Goal: Task Accomplishment & Management: Manage account settings

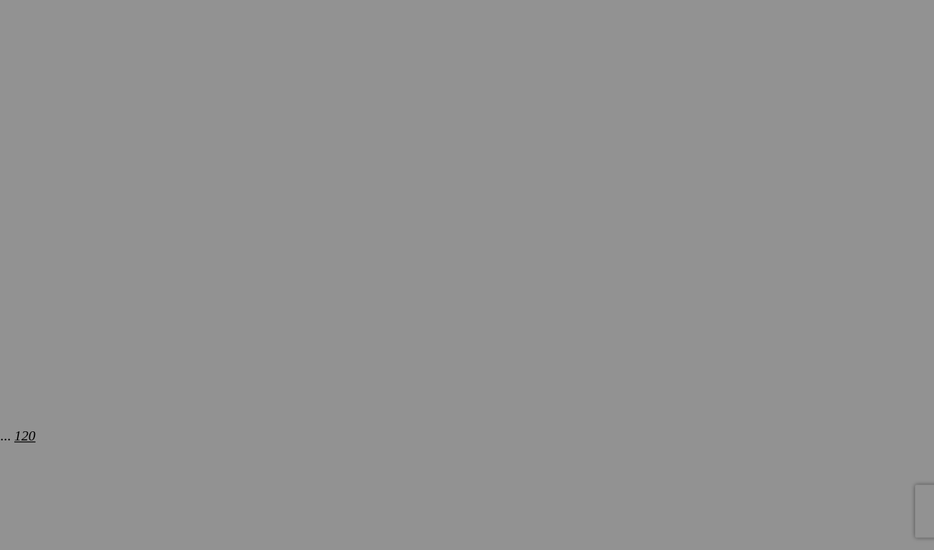
scroll to position [1721, 1]
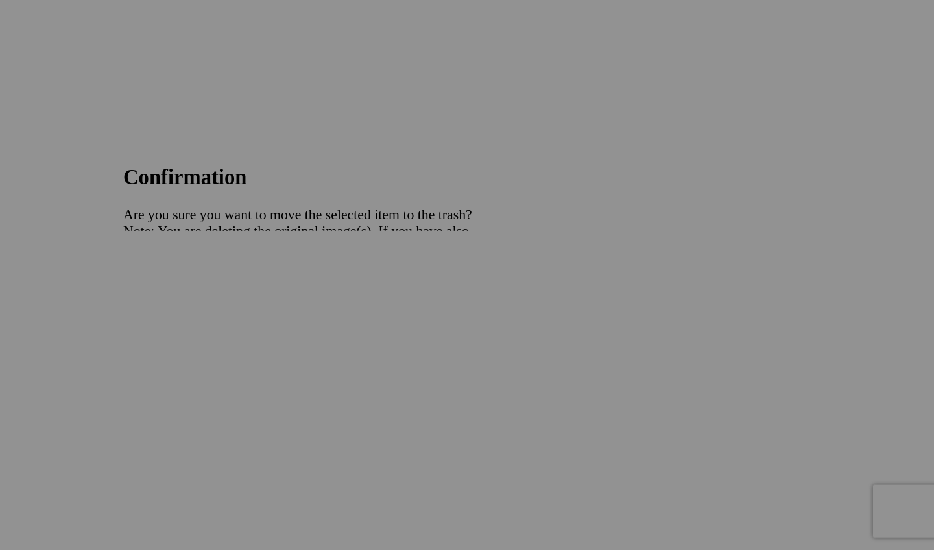
click at [366, 355] on span "Yes" at bounding box center [373, 360] width 15 height 11
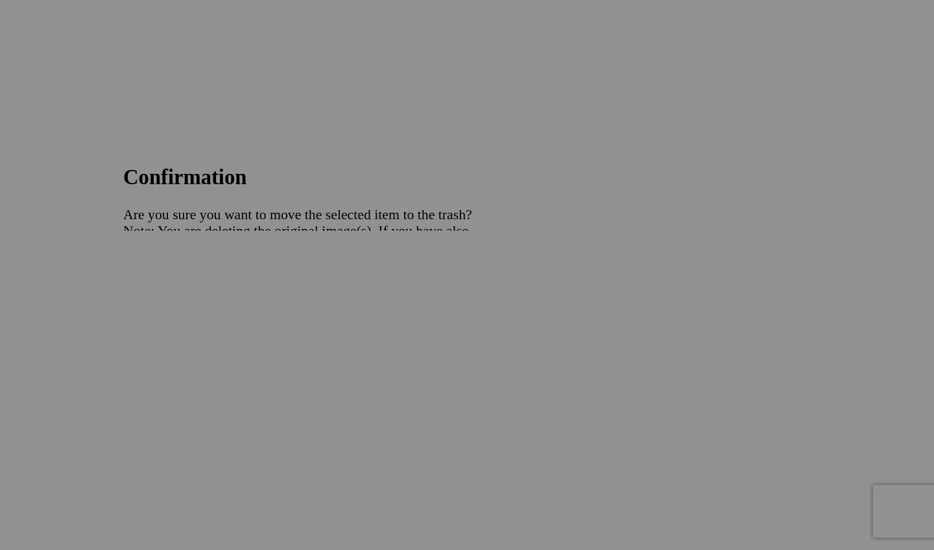
click at [366, 355] on span "Yes" at bounding box center [373, 360] width 15 height 11
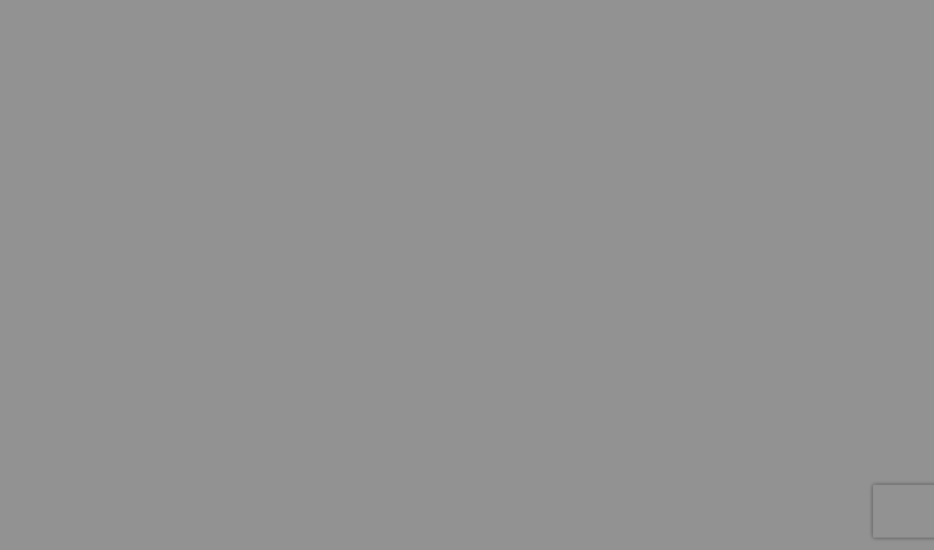
scroll to position [1640, 0]
click at [366, 355] on span "Yes" at bounding box center [373, 360] width 15 height 11
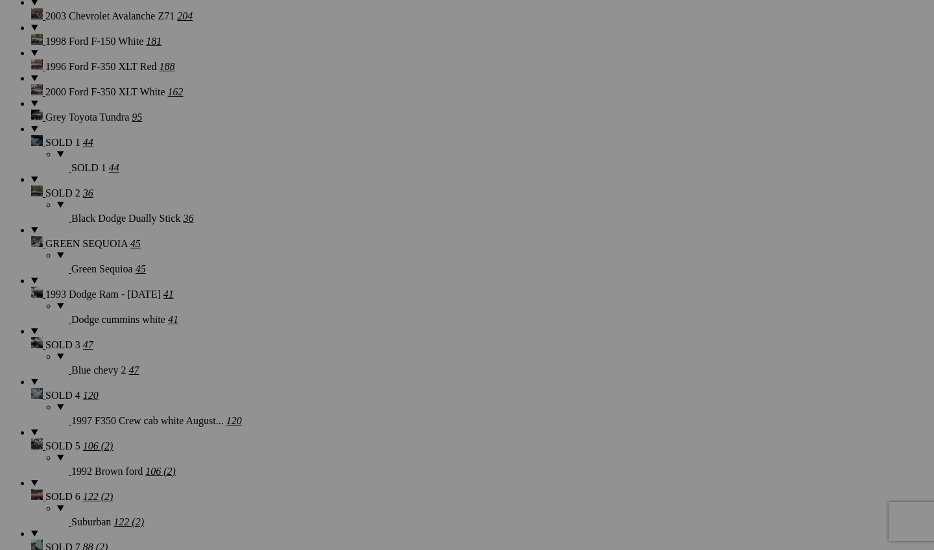
click at [381, 359] on span "Yes" at bounding box center [373, 360] width 15 height 11
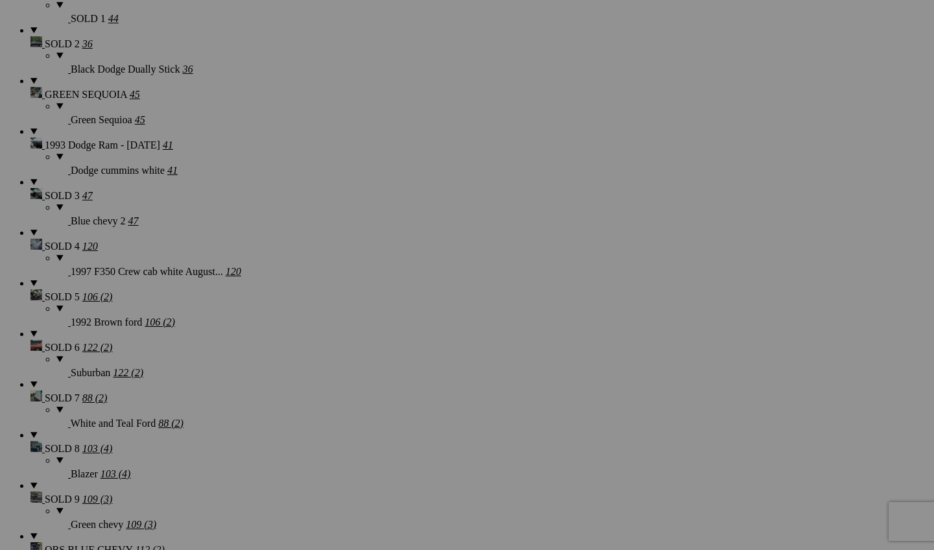
scroll to position [1916, 0]
click at [381, 365] on link "Yes" at bounding box center [373, 360] width 15 height 11
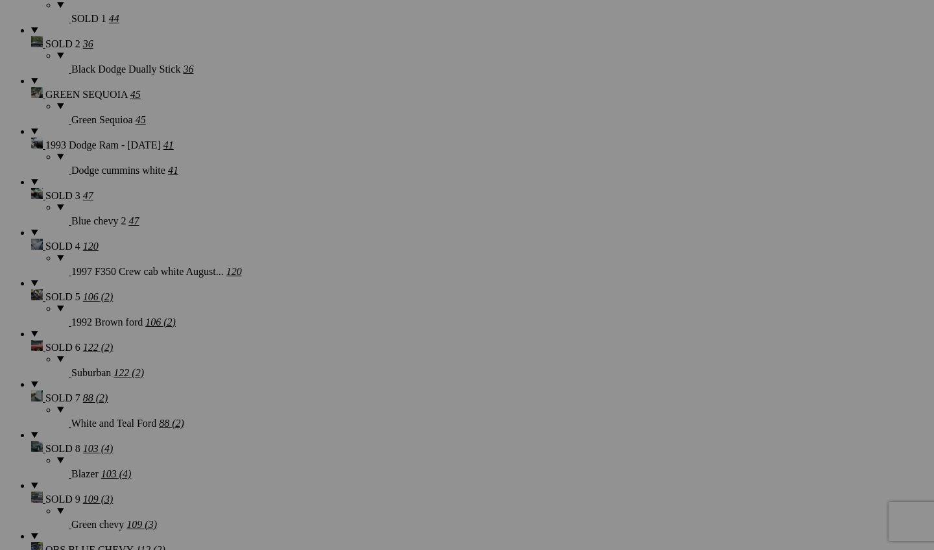
click at [381, 363] on span "Yes" at bounding box center [373, 360] width 15 height 11
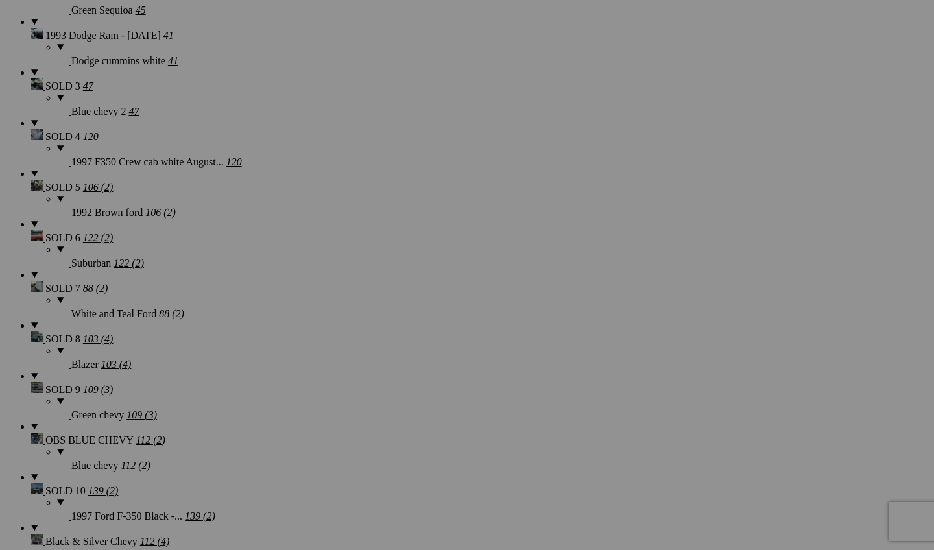
scroll to position [1973, 0]
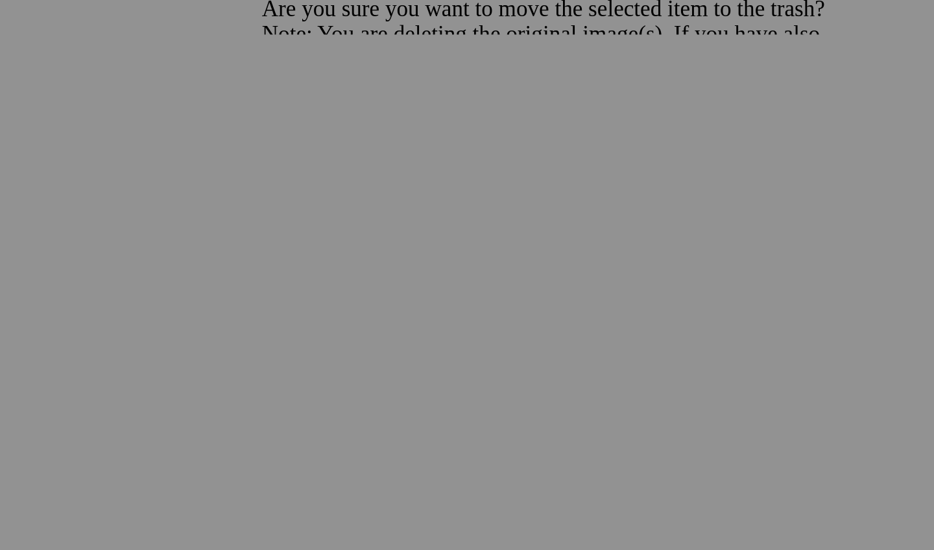
click at [373, 355] on link "Yes" at bounding box center [373, 360] width 15 height 11
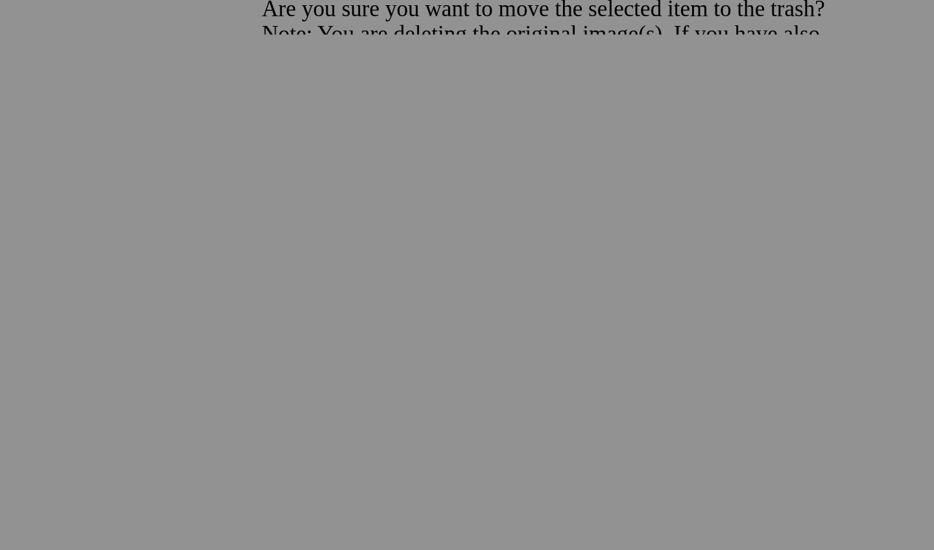
click at [366, 355] on span "Yes" at bounding box center [373, 360] width 15 height 11
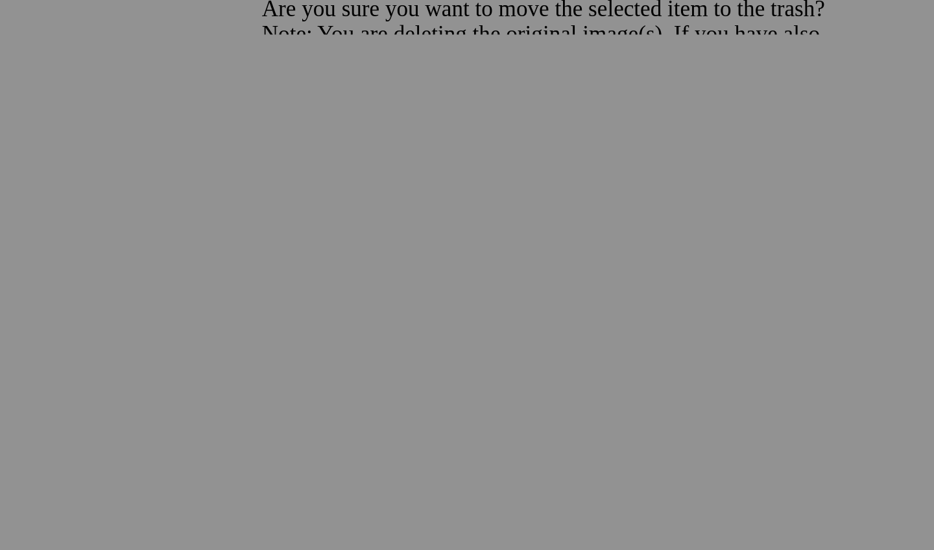
click at [366, 355] on span "Yes" at bounding box center [373, 360] width 15 height 11
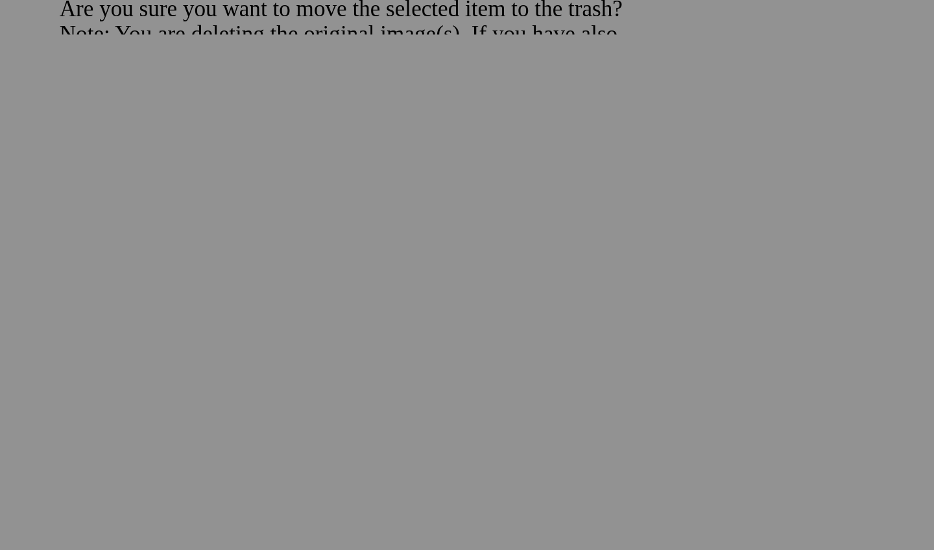
click at [337, 355] on div "Cancel Yes" at bounding box center [466, 361] width 259 height 12
click at [366, 355] on link "Yes" at bounding box center [373, 360] width 15 height 11
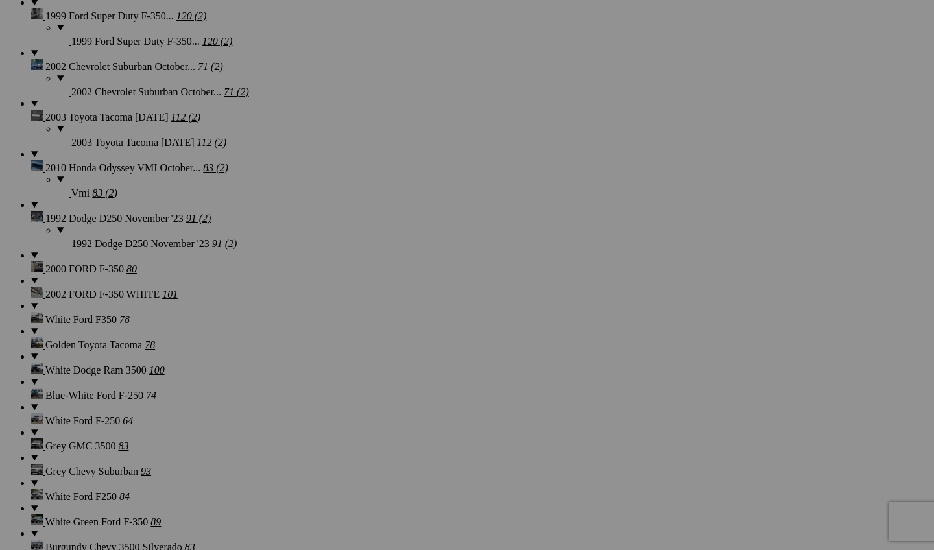
scroll to position [3442, 0]
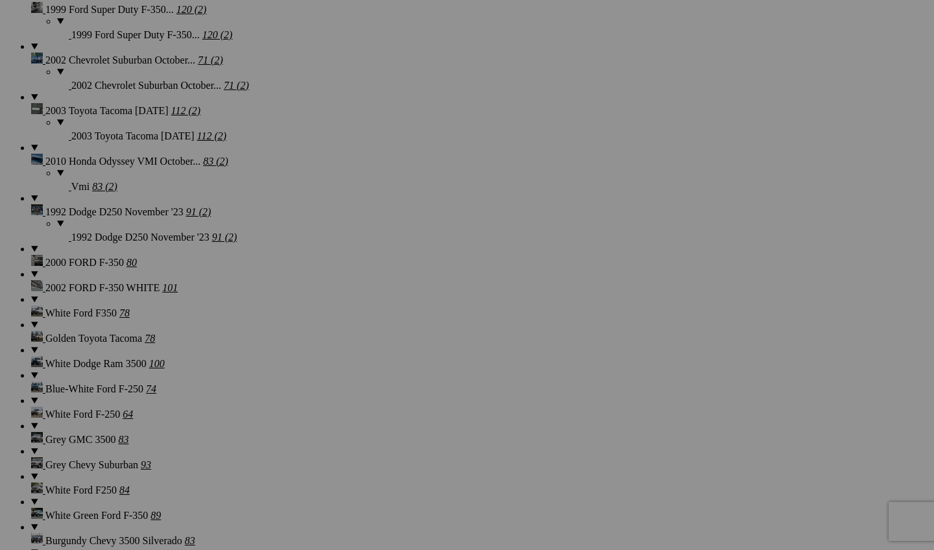
click at [381, 356] on span "Yes" at bounding box center [373, 360] width 15 height 11
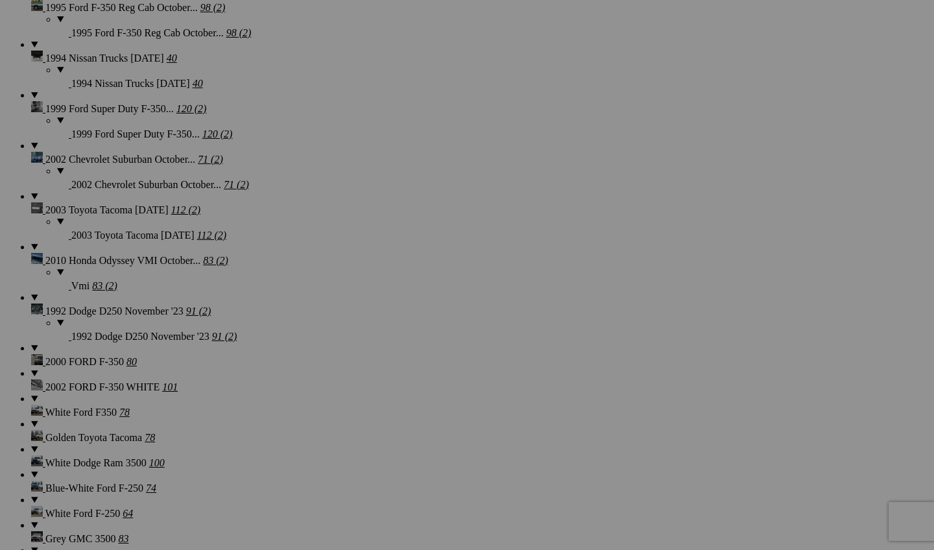
scroll to position [3342, 0]
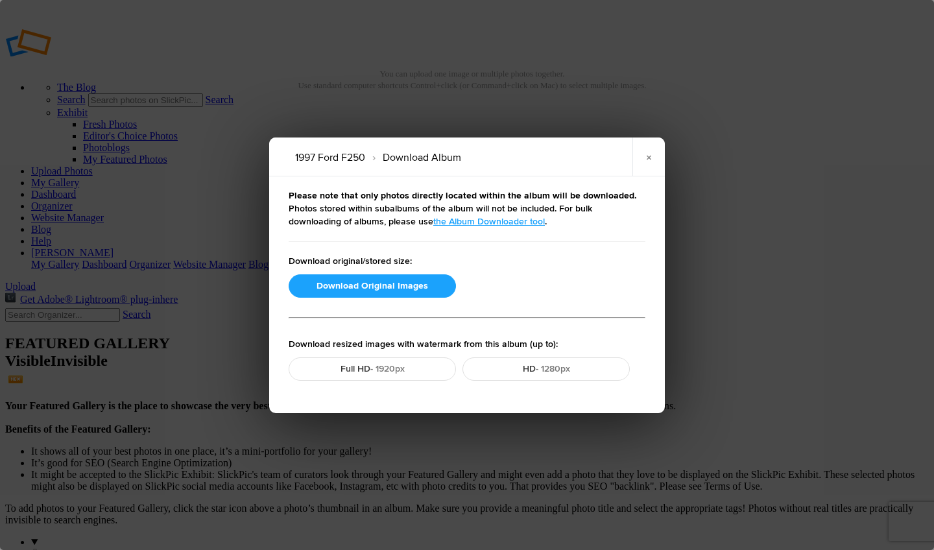
click at [391, 265] on p "Download original/stored size:" at bounding box center [467, 261] width 357 height 13
click at [394, 303] on div "Download Original Images" at bounding box center [464, 289] width 350 height 30
click at [394, 283] on button "Download Original Images" at bounding box center [372, 285] width 167 height 23
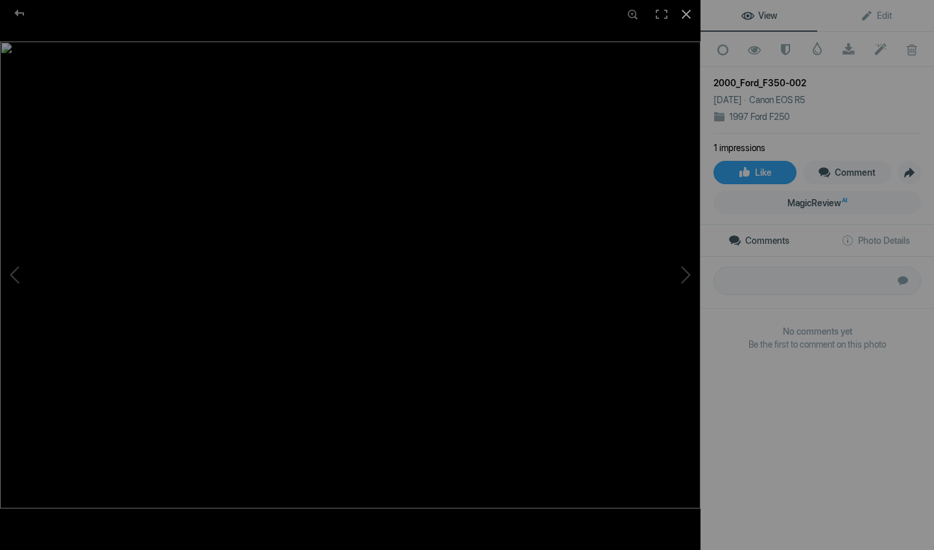
click at [692, 23] on div at bounding box center [686, 14] width 29 height 29
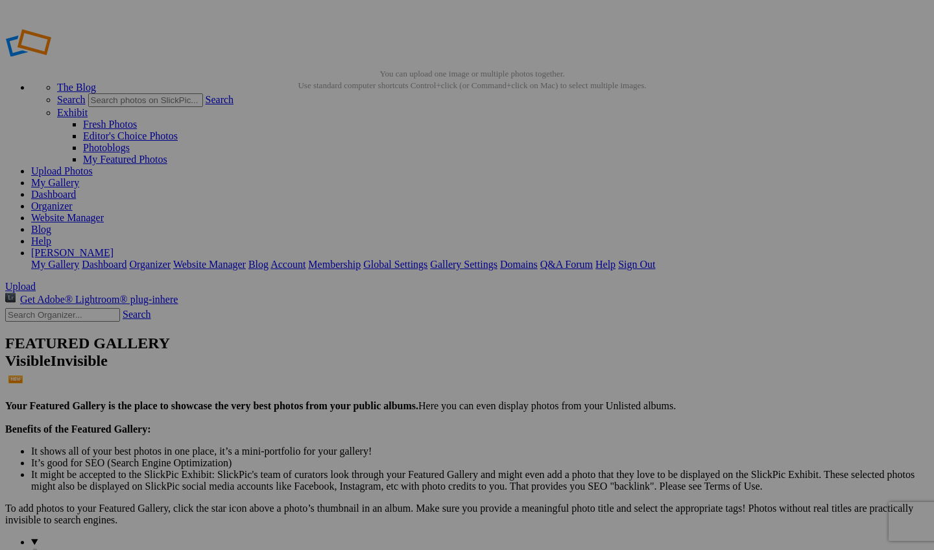
type input "1997 Ford F250"
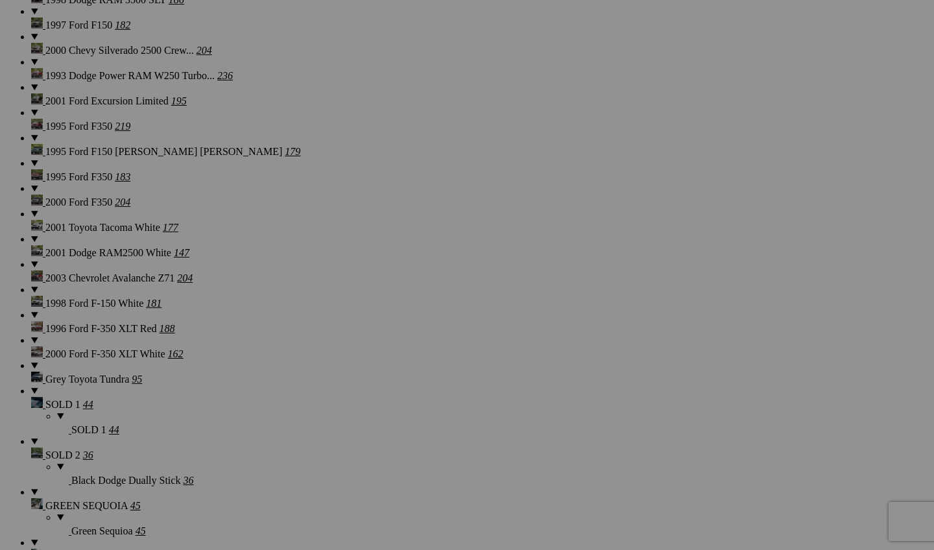
scroll to position [1514, 0]
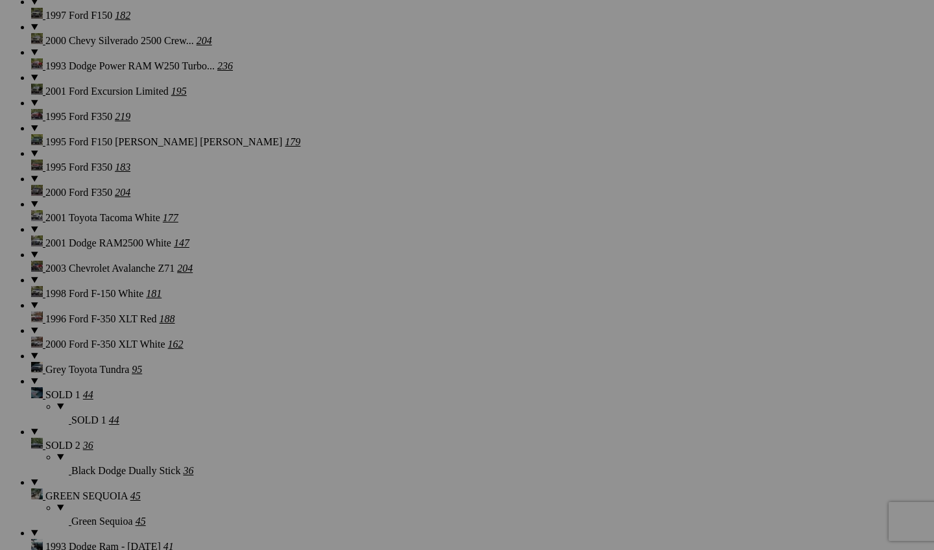
click at [381, 361] on span "Yes" at bounding box center [373, 360] width 15 height 11
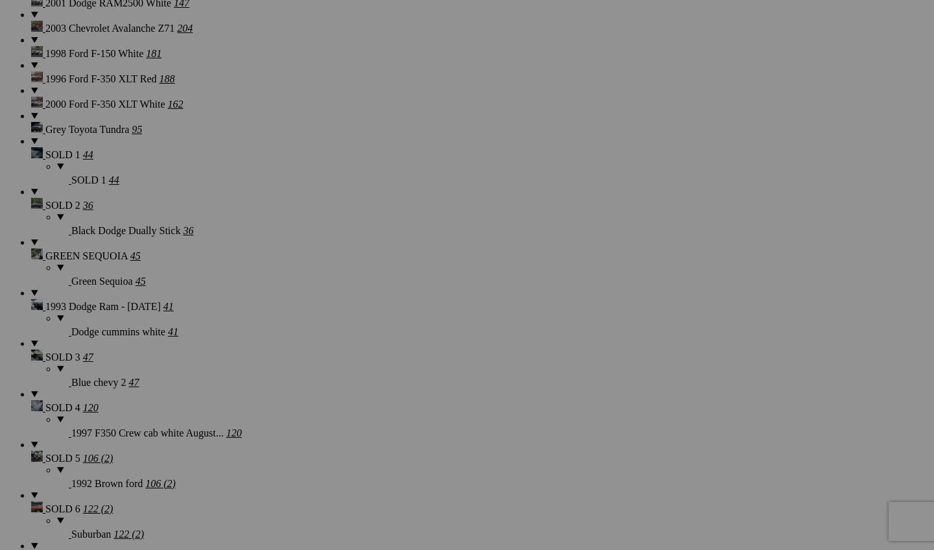
scroll to position [1741, 0]
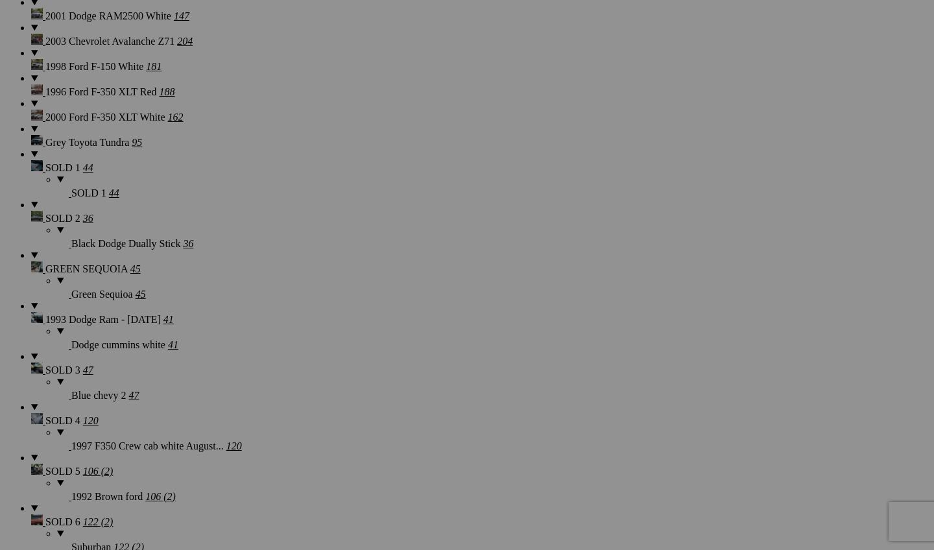
click at [381, 361] on span "Yes" at bounding box center [373, 360] width 15 height 11
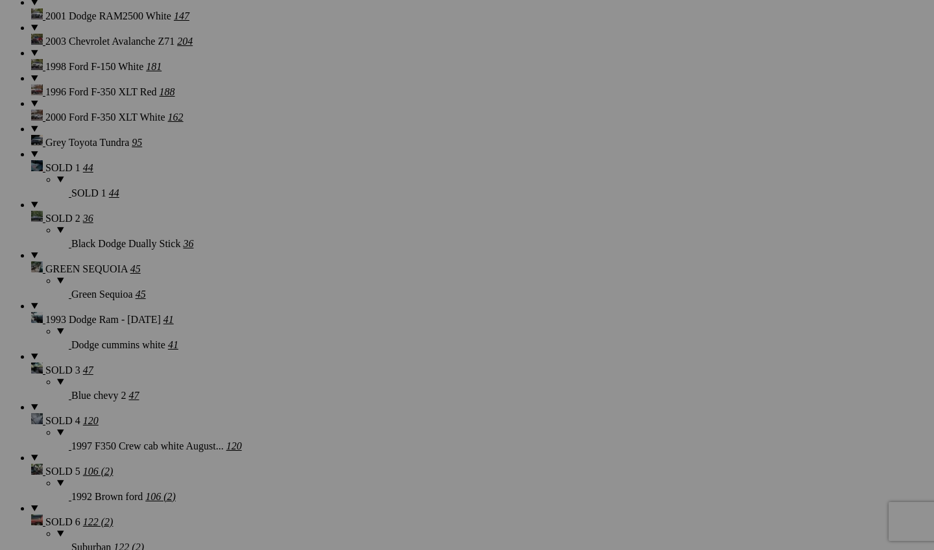
click at [381, 365] on span "Yes" at bounding box center [373, 360] width 15 height 11
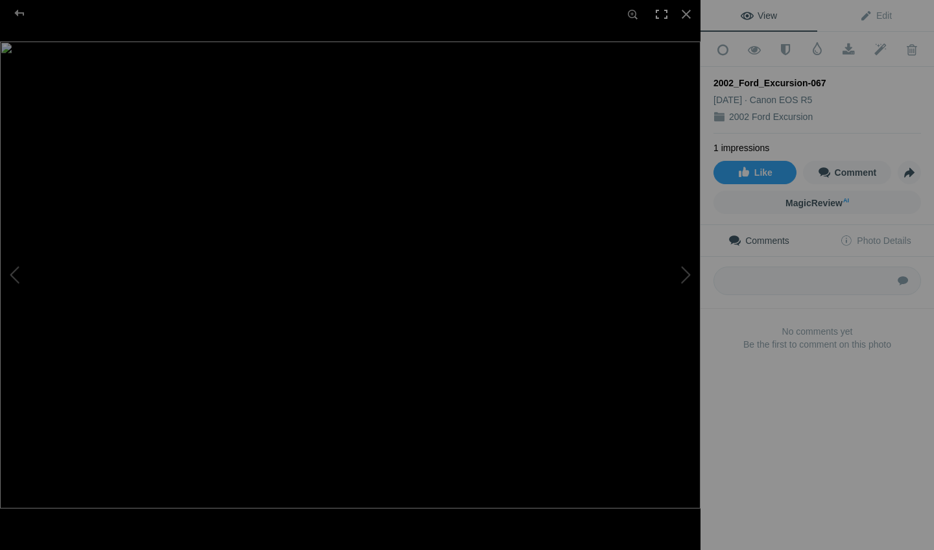
click at [661, 18] on div at bounding box center [661, 14] width 29 height 29
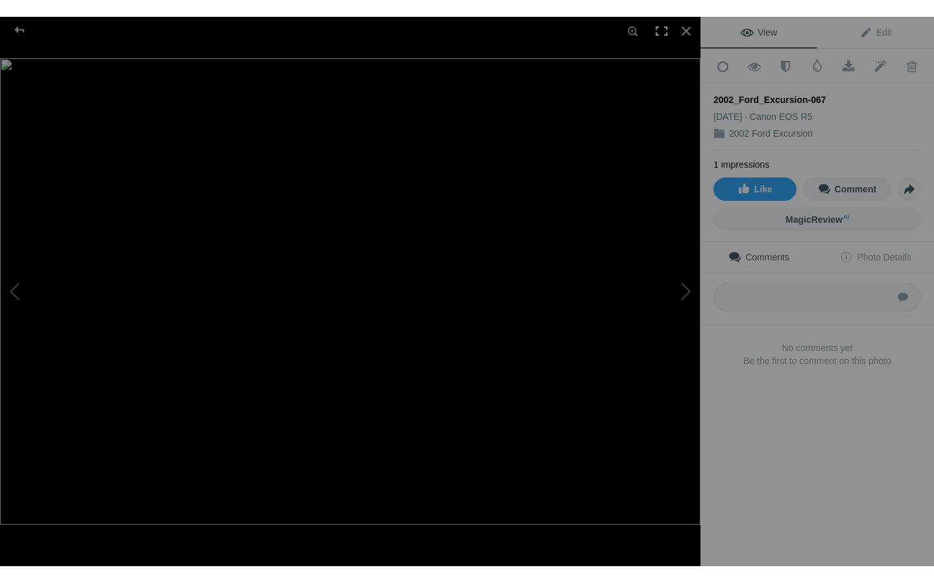
scroll to position [0, 0]
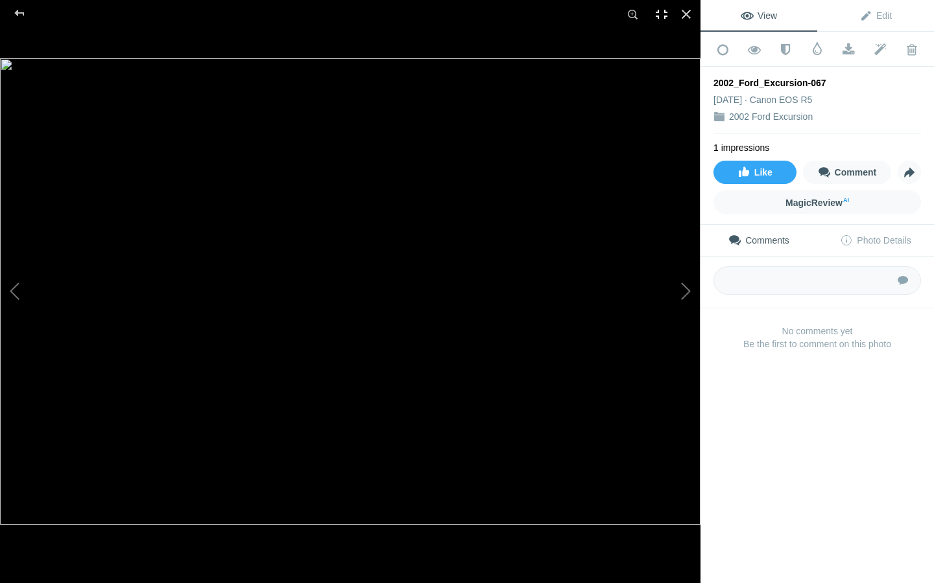
click at [665, 20] on div at bounding box center [661, 14] width 29 height 29
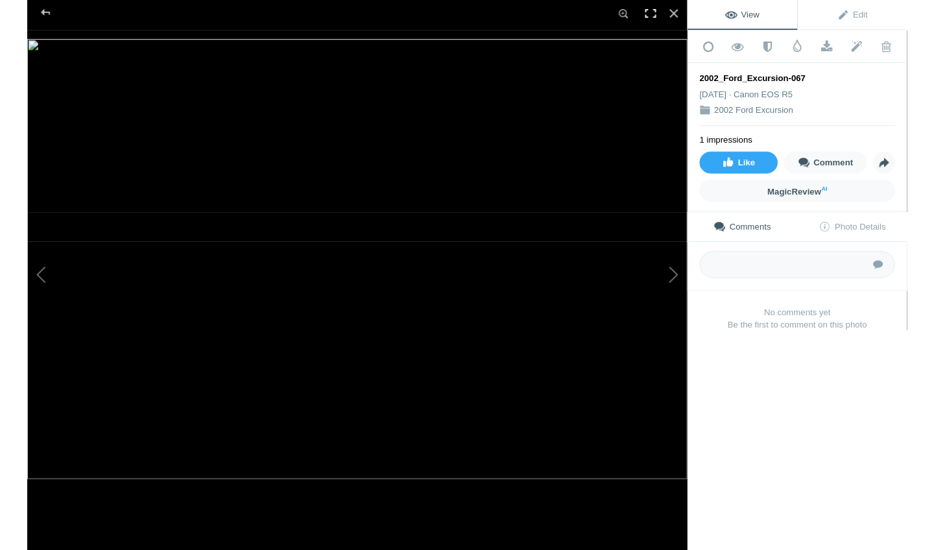
scroll to position [1741, 0]
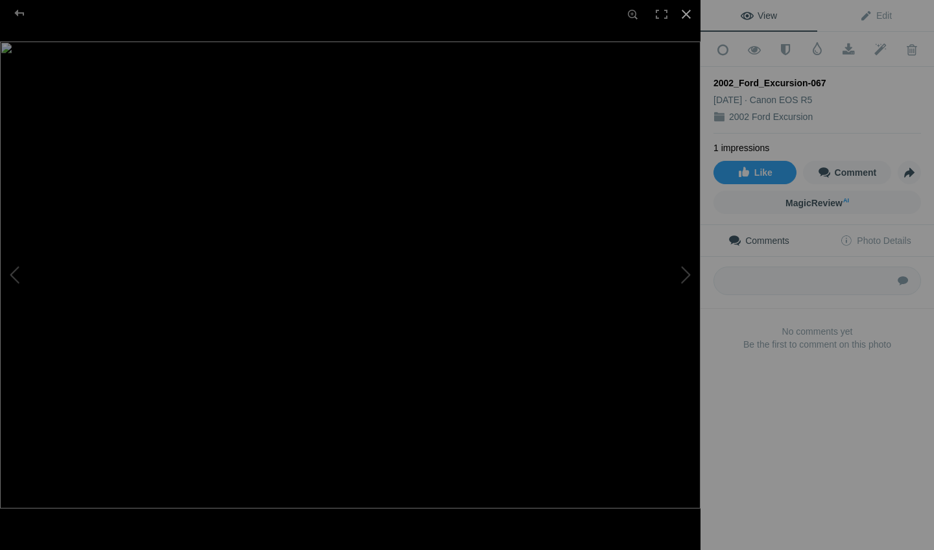
click at [690, 22] on div at bounding box center [686, 14] width 29 height 29
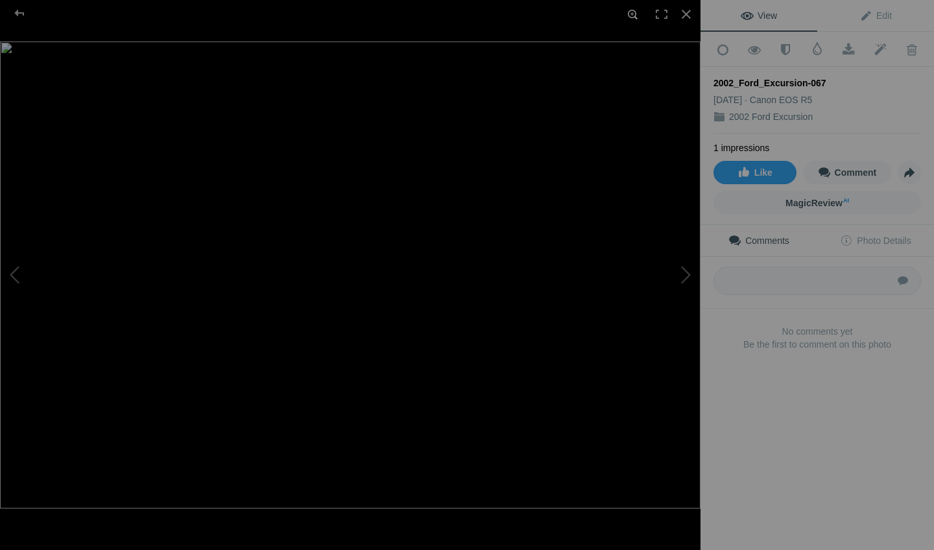
click at [637, 14] on div at bounding box center [632, 14] width 29 height 29
click at [636, 14] on div at bounding box center [632, 14] width 29 height 29
click at [659, 12] on div at bounding box center [661, 14] width 29 height 29
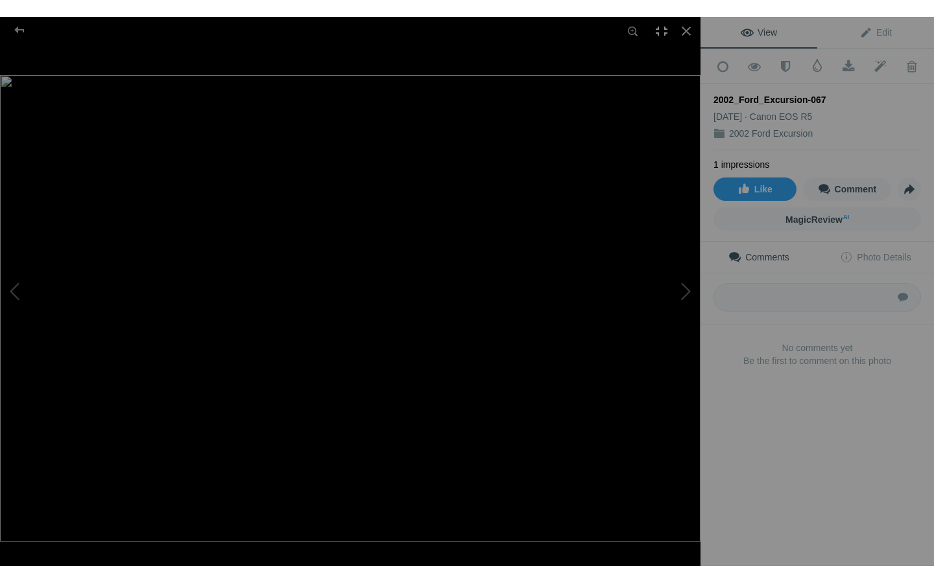
scroll to position [0, 0]
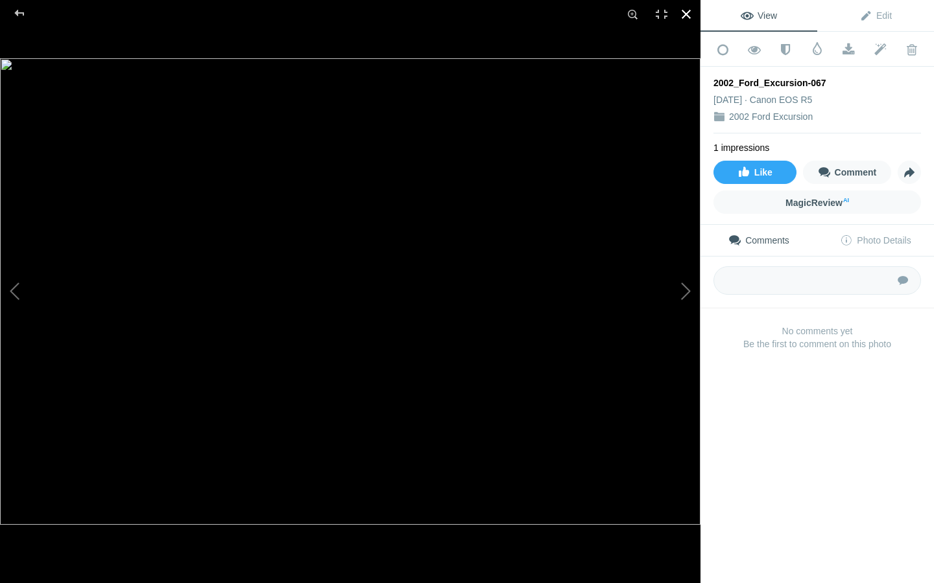
click at [695, 16] on div at bounding box center [686, 14] width 29 height 29
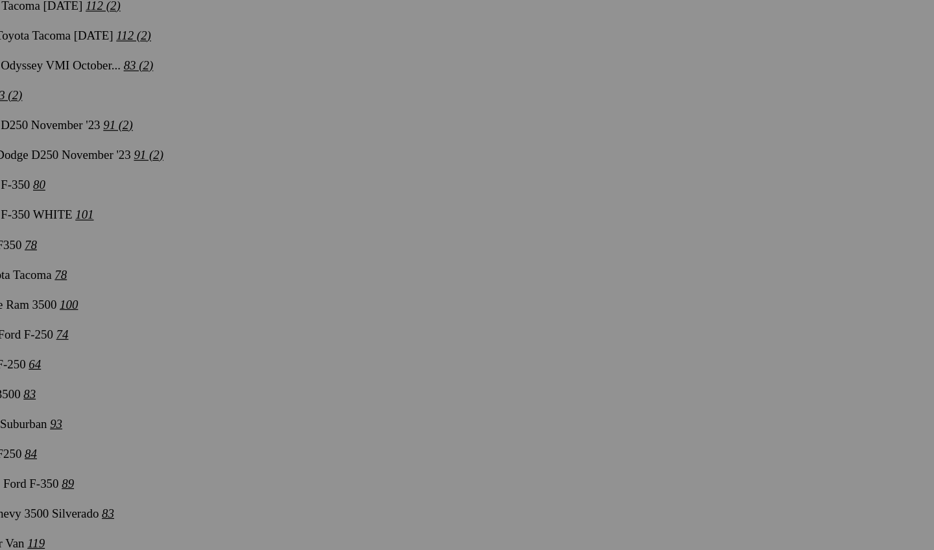
scroll to position [3546, 0]
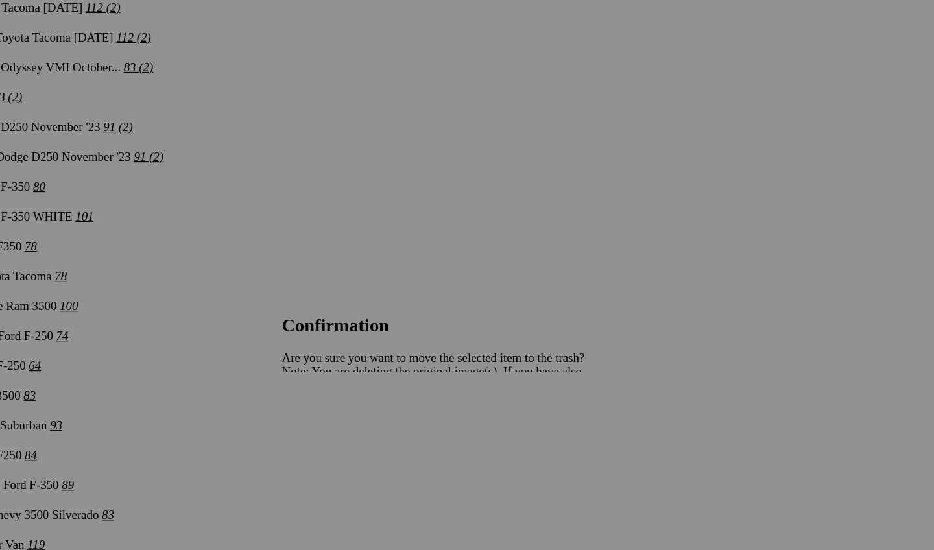
click at [381, 361] on span "Yes" at bounding box center [373, 360] width 15 height 11
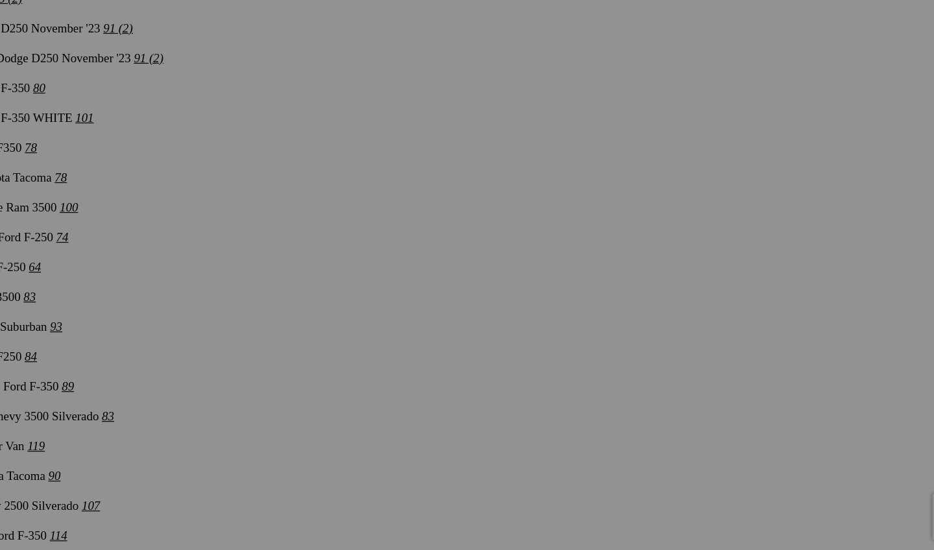
scroll to position [3618, 0]
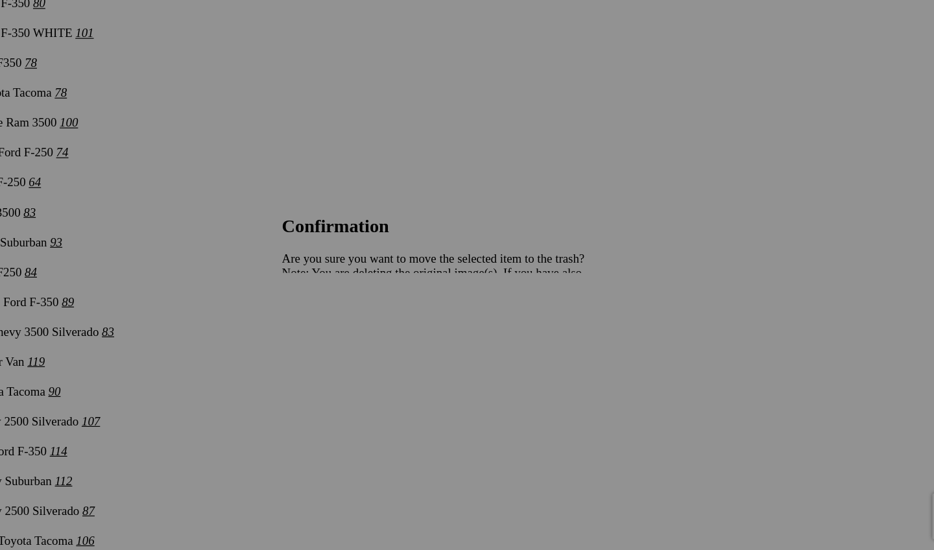
click at [381, 355] on link "Yes" at bounding box center [373, 360] width 15 height 11
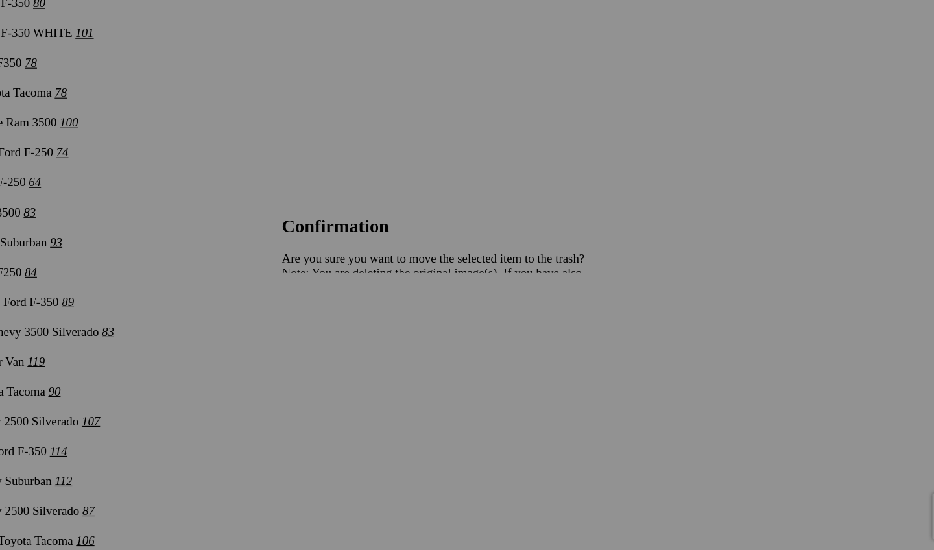
click at [381, 355] on span "Yes" at bounding box center [373, 360] width 15 height 11
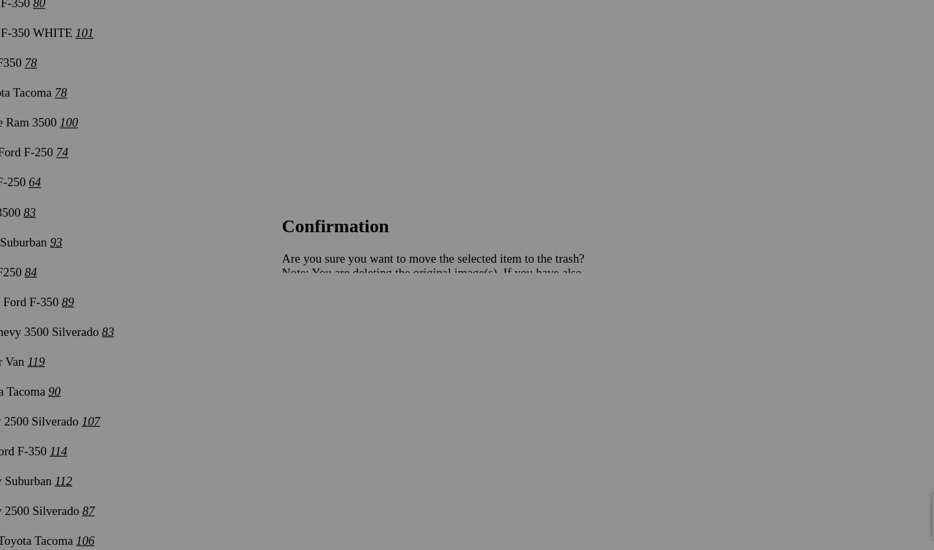
click at [381, 355] on span "Yes" at bounding box center [373, 360] width 15 height 11
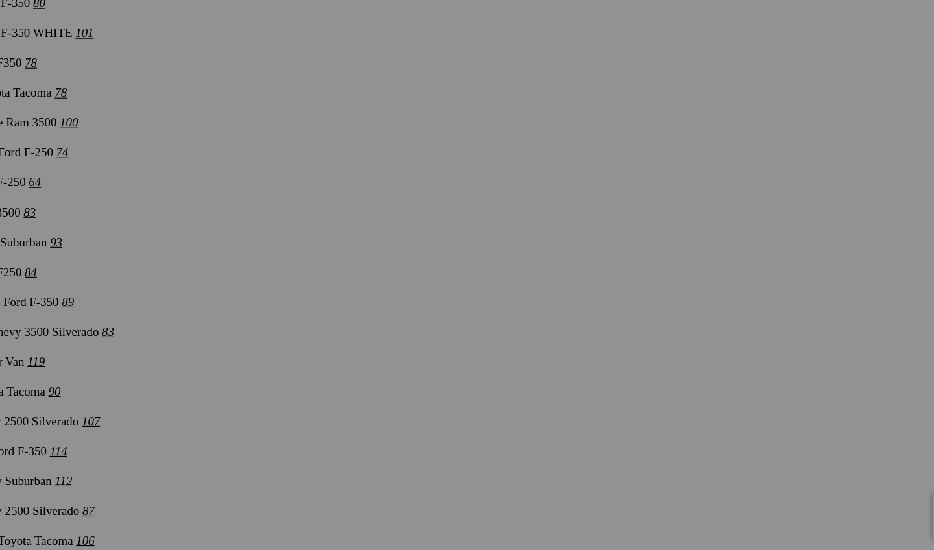
scroll to position [3623, 0]
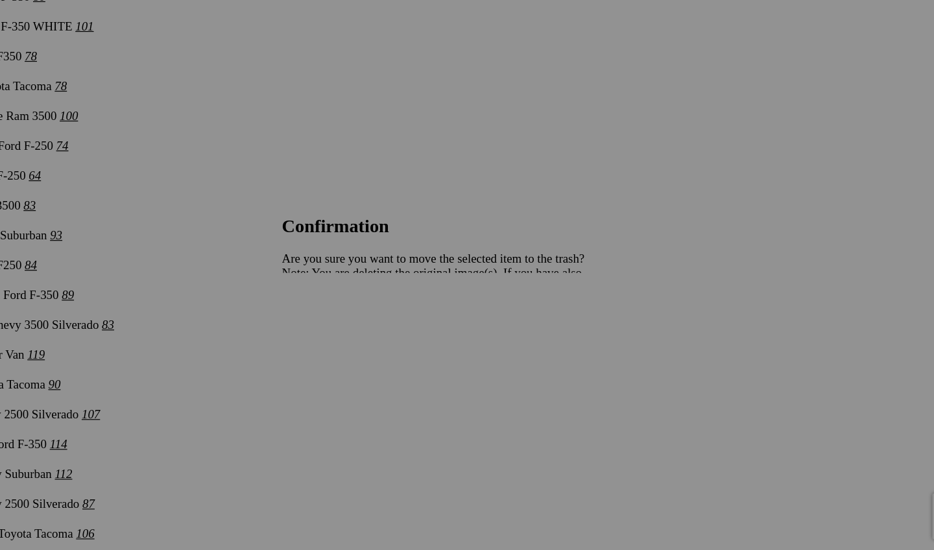
click at [381, 355] on span "Yes" at bounding box center [373, 360] width 15 height 11
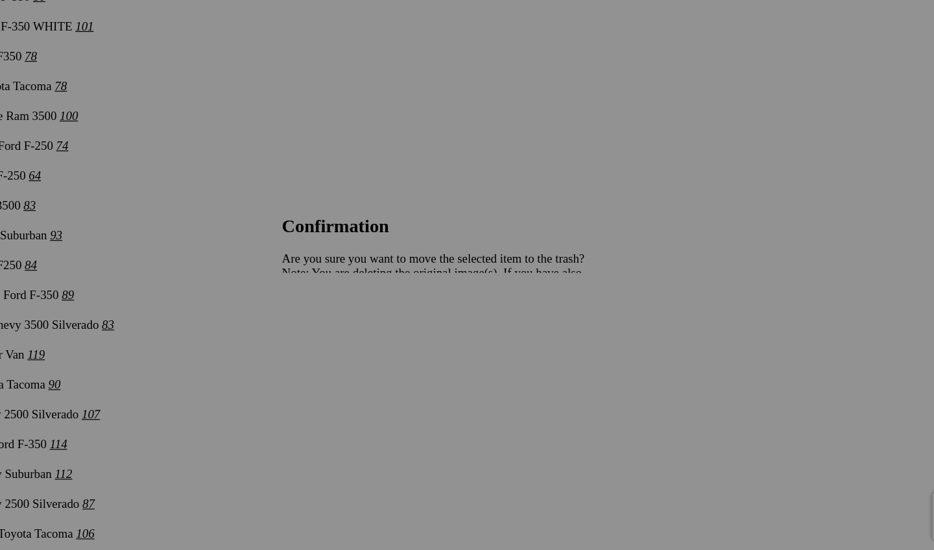
click at [381, 355] on span "Yes" at bounding box center [373, 360] width 15 height 11
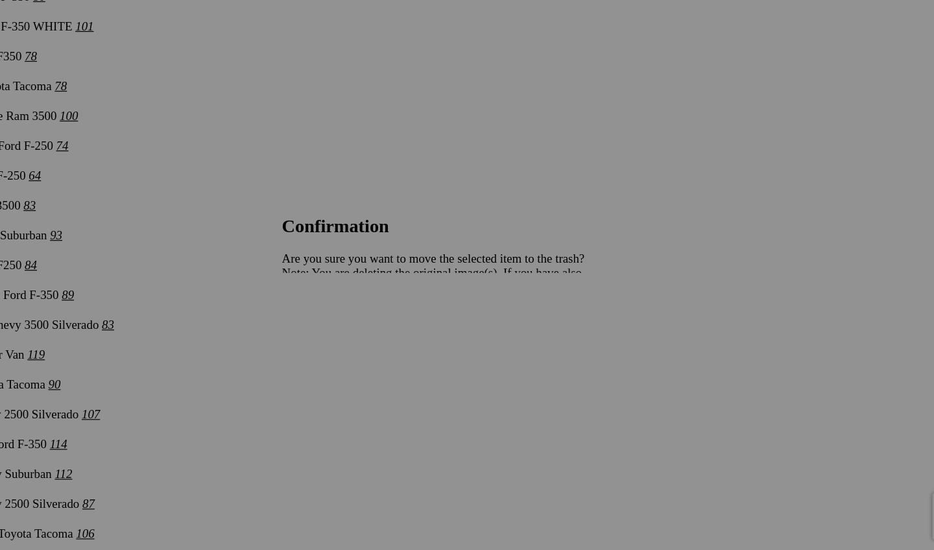
click at [381, 355] on span "Yes" at bounding box center [373, 360] width 15 height 11
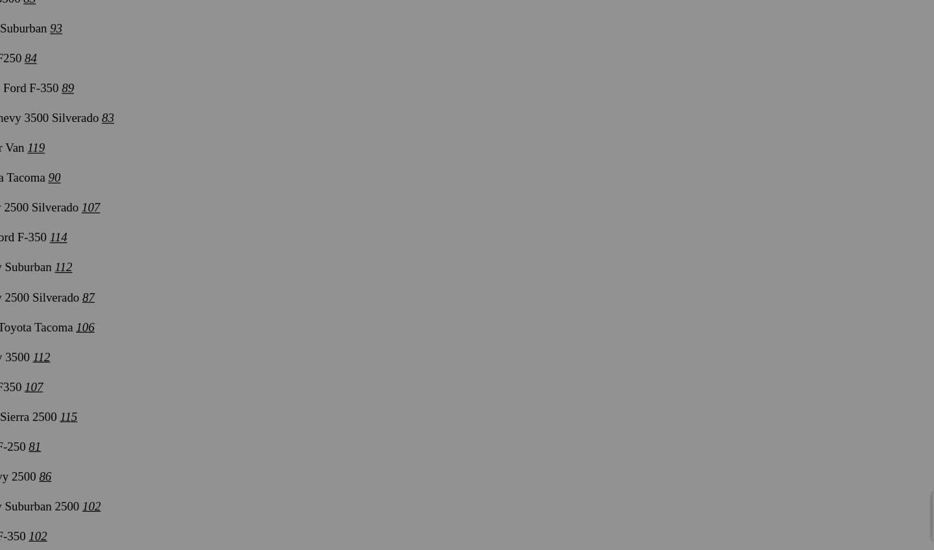
scroll to position [3800, 0]
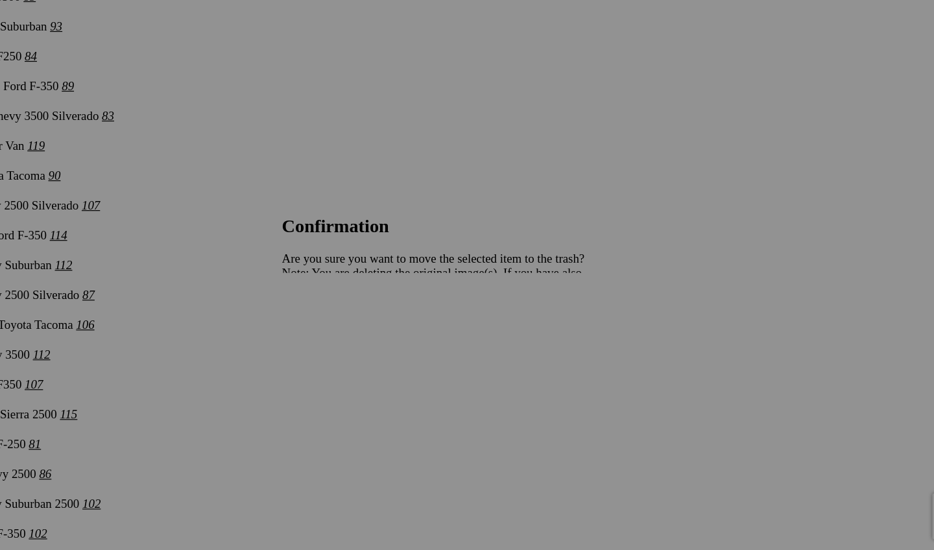
click at [381, 355] on span "Yes" at bounding box center [373, 360] width 15 height 11
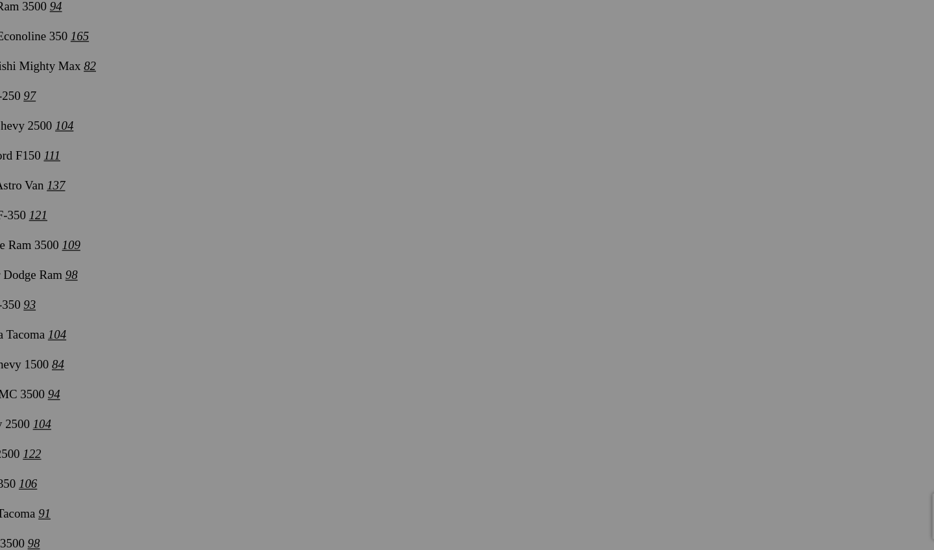
scroll to position [4752, 0]
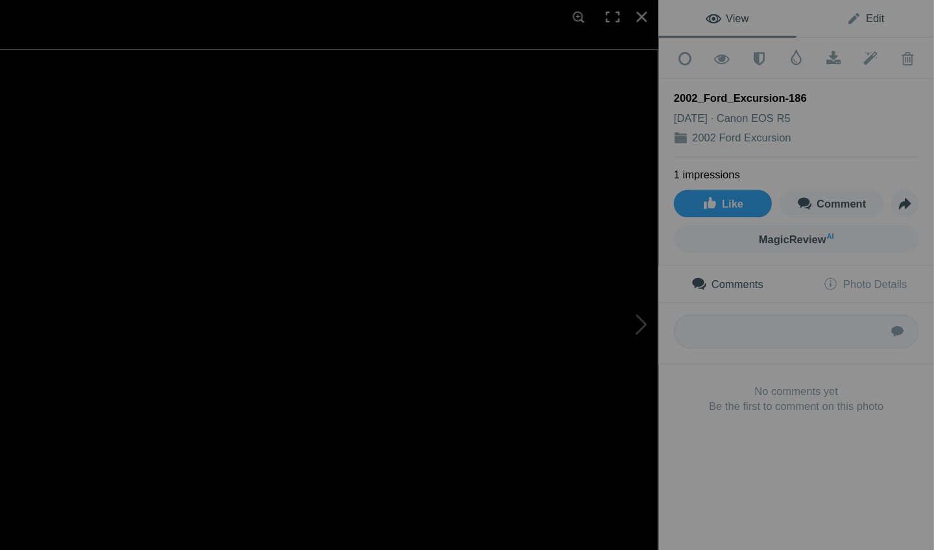
scroll to position [4752, 0]
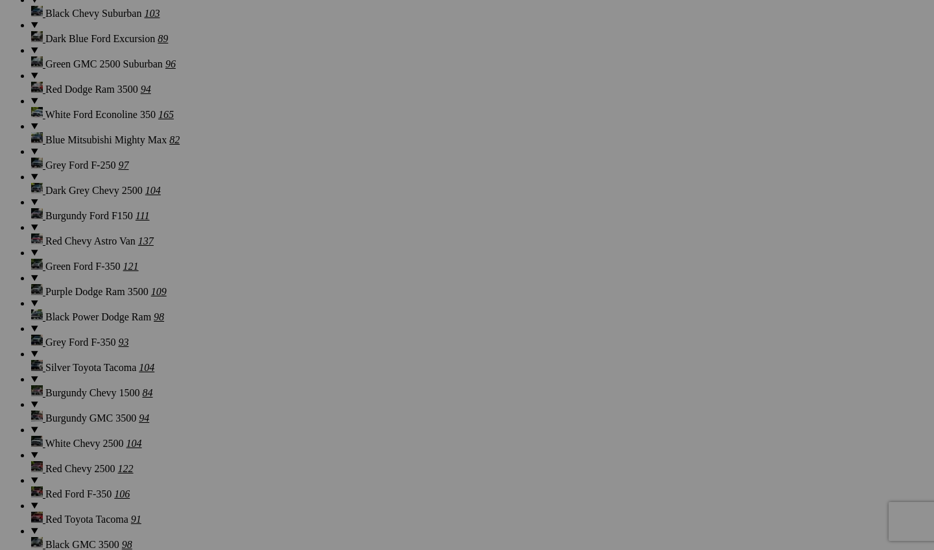
scroll to position [4752, 0]
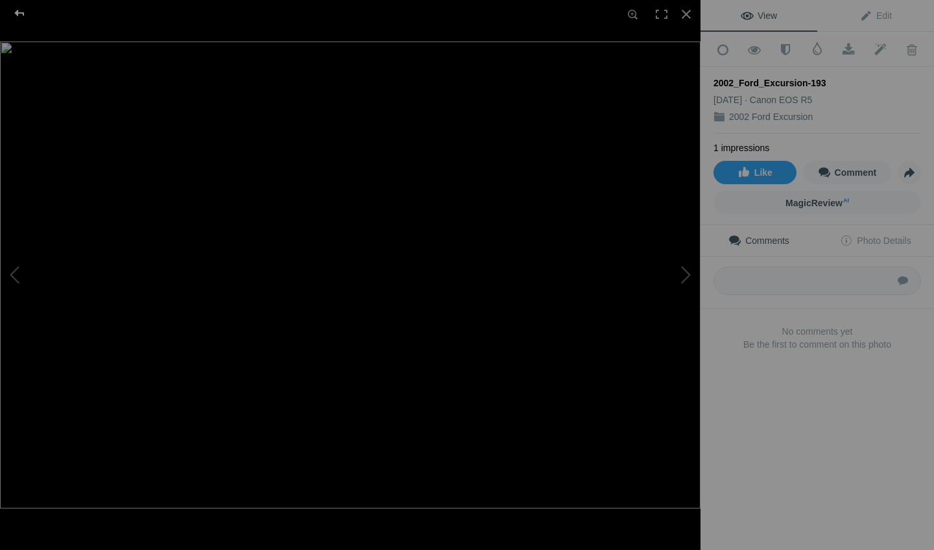
click at [25, 11] on div at bounding box center [19, 13] width 47 height 26
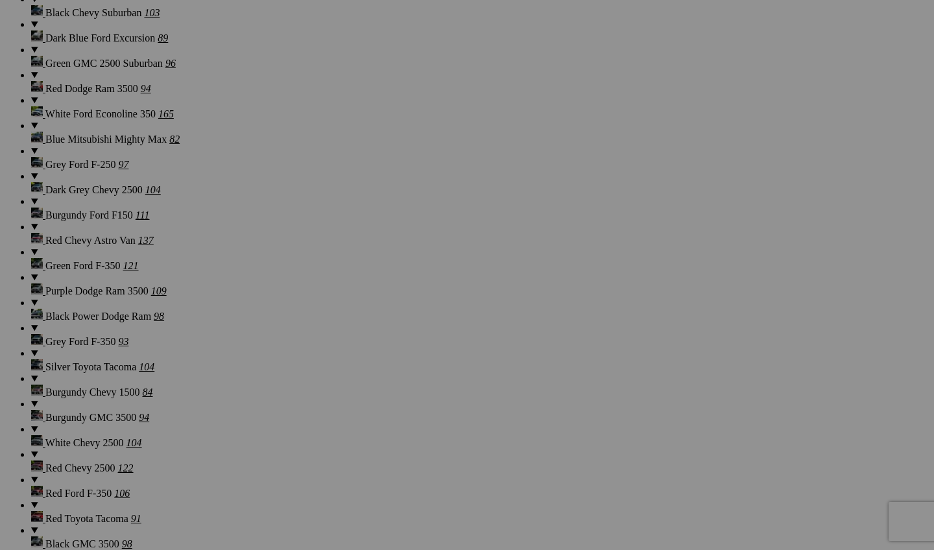
scroll to position [4752, 0]
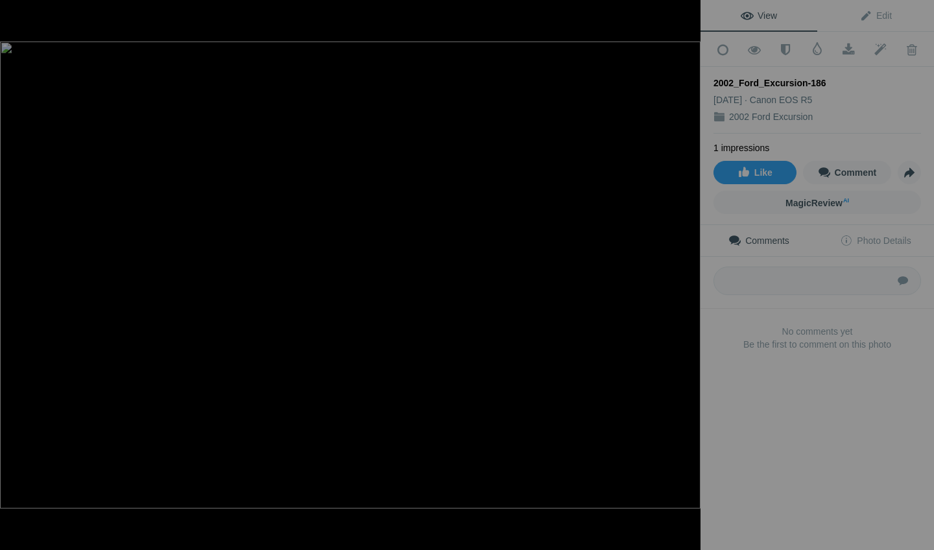
click at [13, 135] on img at bounding box center [350, 274] width 700 height 467
click at [19, 18] on div at bounding box center [19, 13] width 47 height 26
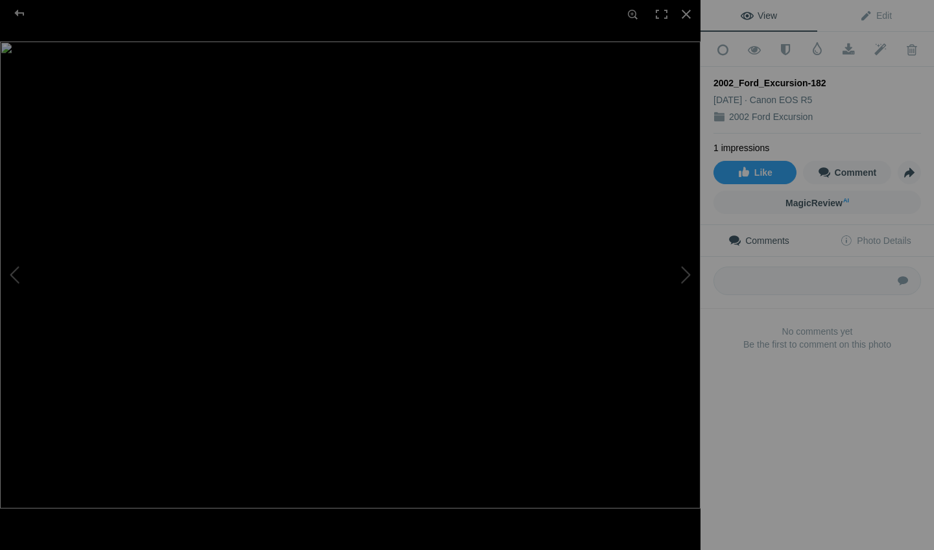
click at [518, 484] on img at bounding box center [350, 274] width 700 height 467
click at [515, 477] on img at bounding box center [123, 1] width 1647 height 1098
click at [441, 289] on img at bounding box center [350, 274] width 700 height 467
click at [441, 290] on img at bounding box center [227, 256] width 1647 height 1098
click at [441, 290] on img at bounding box center [350, 274] width 700 height 467
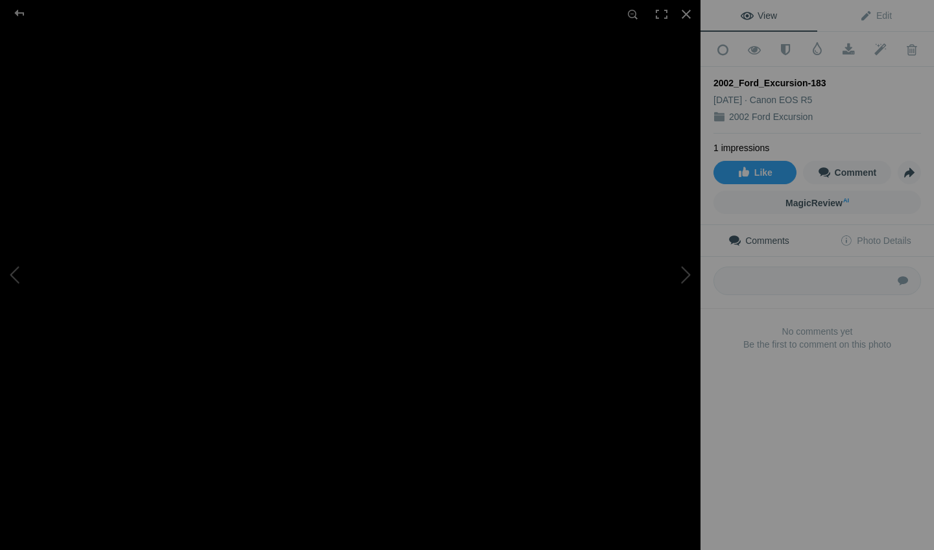
click at [593, 257] on img at bounding box center [365, 198] width 1647 height 1098
click at [246, 119] on div "2002_Ford_Excursion-183" at bounding box center [350, 275] width 700 height 550
click at [413, 283] on img at bounding box center [350, 274] width 700 height 467
click at [309, 211] on img at bounding box center [208, 229] width 1647 height 1098
click at [217, 37] on img at bounding box center [63, 28] width 1647 height 1098
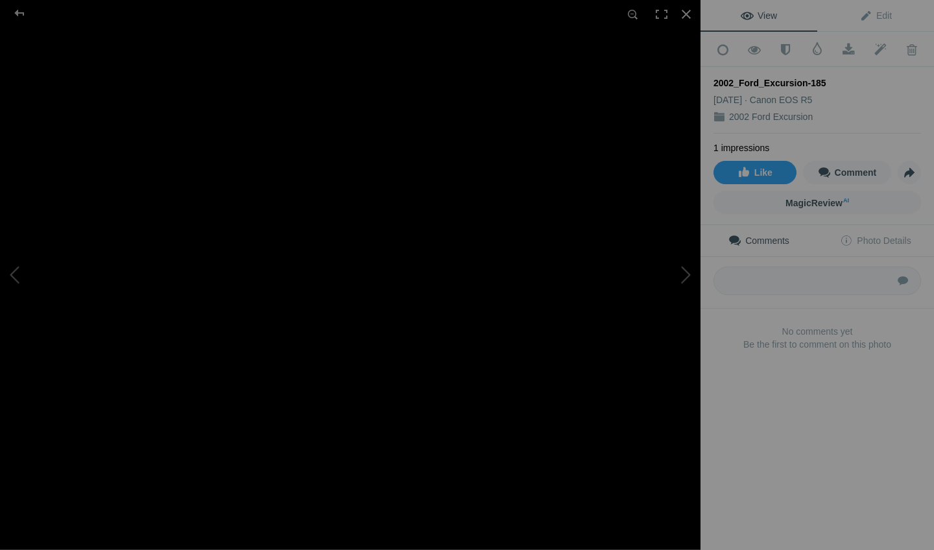
click at [669, 261] on div "2002_Ford_Excursion-185" at bounding box center [350, 275] width 700 height 550
click at [636, 549] on img at bounding box center [652, 317] width 1647 height 1098
click at [693, 4] on div at bounding box center [686, 14] width 29 height 29
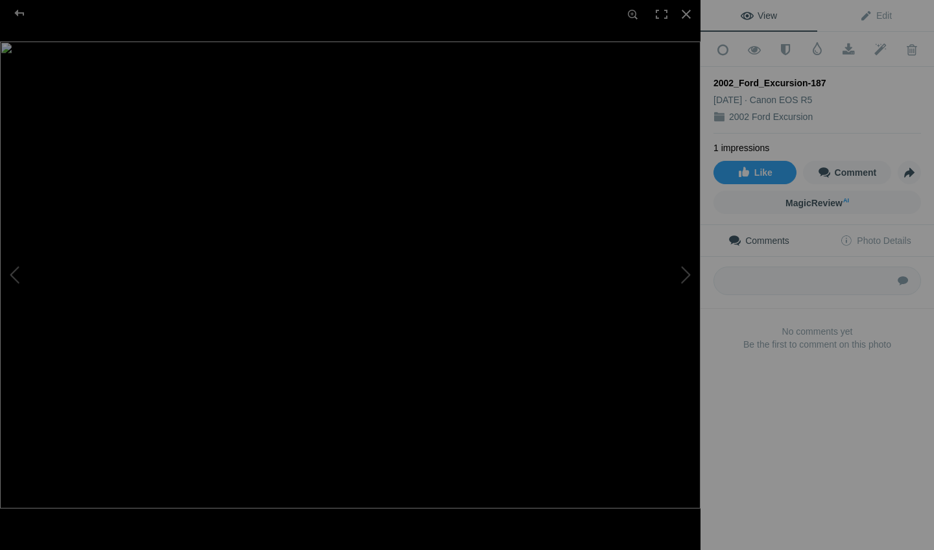
click at [234, 255] on img at bounding box center [350, 274] width 700 height 467
click at [234, 256] on img at bounding box center [507, 301] width 1647 height 1098
click at [234, 256] on img at bounding box center [350, 274] width 700 height 467
click at [234, 256] on img at bounding box center [507, 301] width 1647 height 1098
click at [198, 332] on img at bounding box center [350, 274] width 700 height 467
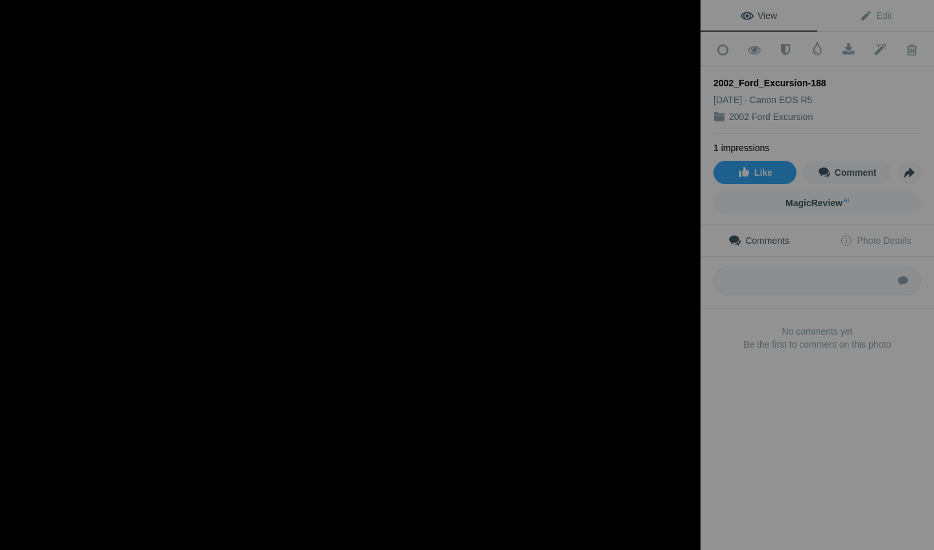
click at [752, 67] on div "2002_Ford_Excursion-188 View Edit Add to Quick Collection Remove from Quick Col…" at bounding box center [467, 275] width 934 height 550
drag, startPoint x: 752, startPoint y: 65, endPoint x: 845, endPoint y: -34, distance: 136.2
click at [797, 268] on textarea at bounding box center [816, 280] width 207 height 29
click at [668, 324] on button at bounding box center [651, 275] width 97 height 198
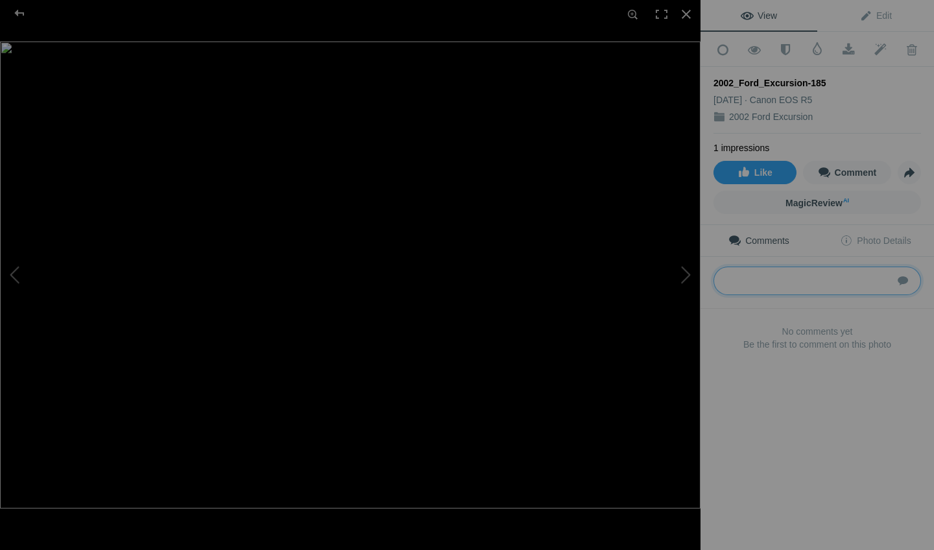
click at [594, 292] on img at bounding box center [350, 274] width 700 height 467
click at [526, 328] on img at bounding box center [20, 251] width 1647 height 1098
click at [434, 163] on img at bounding box center [350, 274] width 700 height 467
click at [386, 179] on img at bounding box center [236, 426] width 1647 height 1098
click at [213, 256] on img at bounding box center [350, 274] width 700 height 467
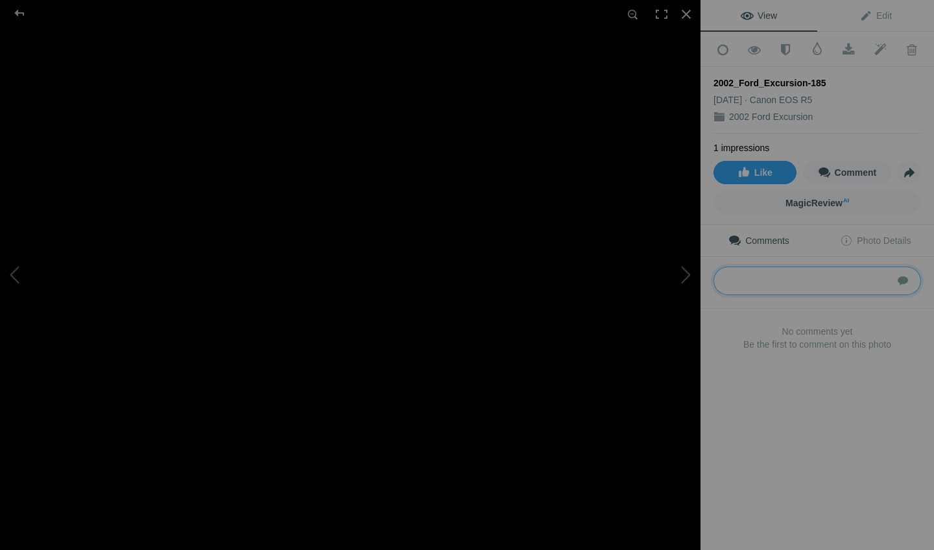
click at [37, 235] on div "2002_Ford_Excursion-185" at bounding box center [350, 275] width 700 height 550
click at [691, 16] on div at bounding box center [686, 14] width 29 height 29
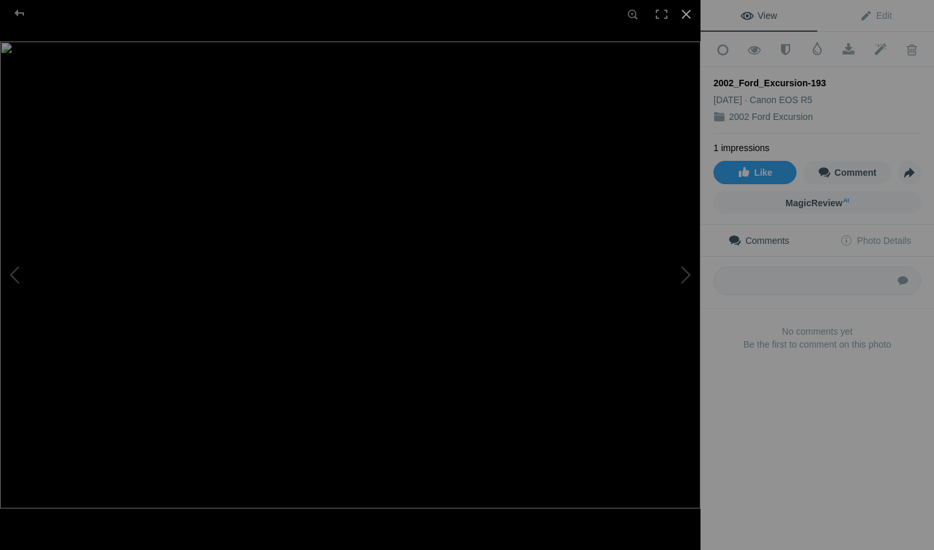
click at [689, 8] on div at bounding box center [686, 14] width 29 height 29
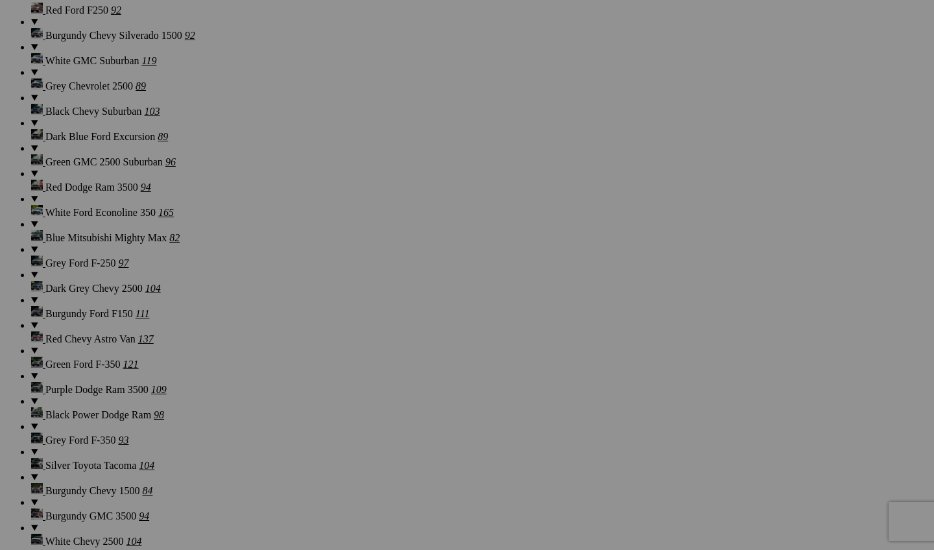
scroll to position [4676, 0]
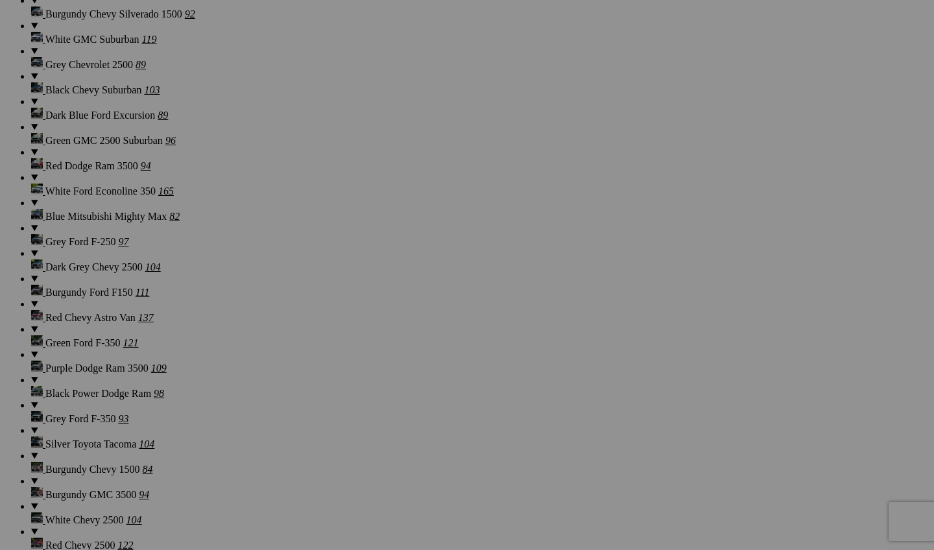
click at [381, 366] on span "Yes" at bounding box center [373, 360] width 15 height 11
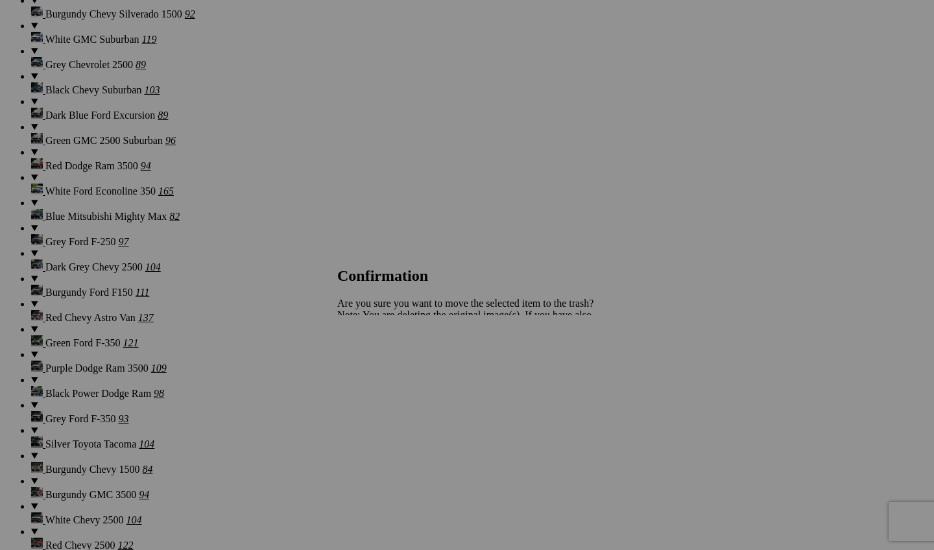
click at [381, 364] on span "Yes" at bounding box center [373, 360] width 15 height 11
click at [381, 360] on span "Yes" at bounding box center [373, 360] width 15 height 11
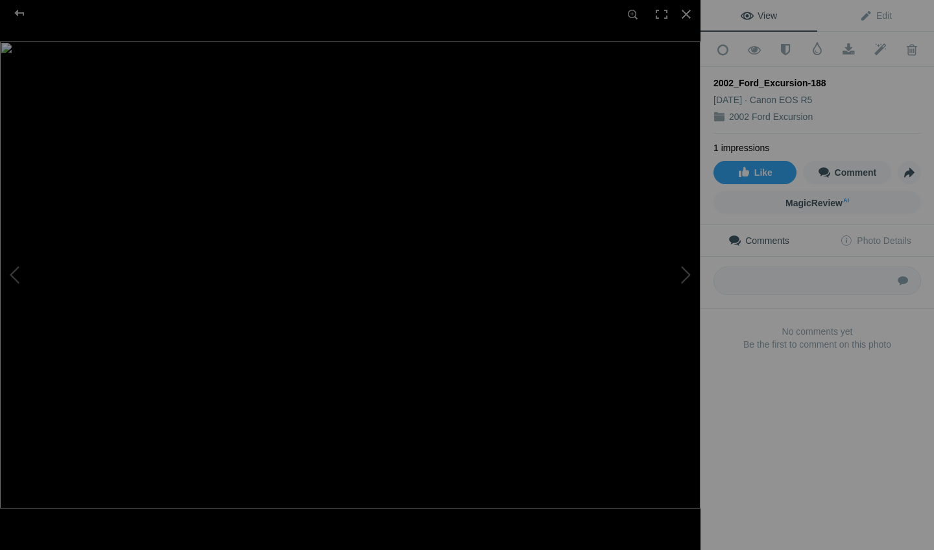
click at [490, 120] on img at bounding box center [350, 274] width 700 height 467
click at [695, 10] on div "2002_Ford_Excursion-188" at bounding box center [350, 275] width 700 height 550
click at [694, 15] on div at bounding box center [686, 14] width 29 height 29
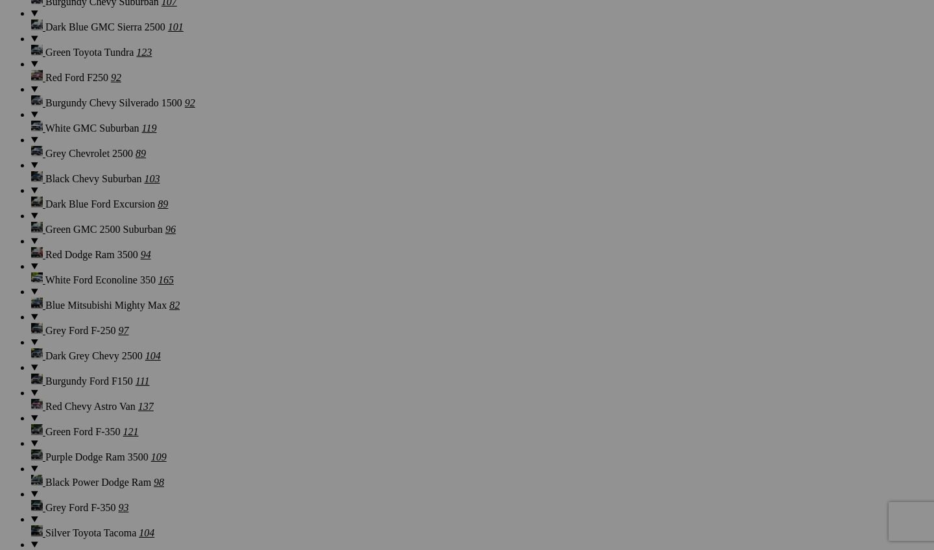
click at [381, 357] on span "Yes" at bounding box center [373, 360] width 15 height 11
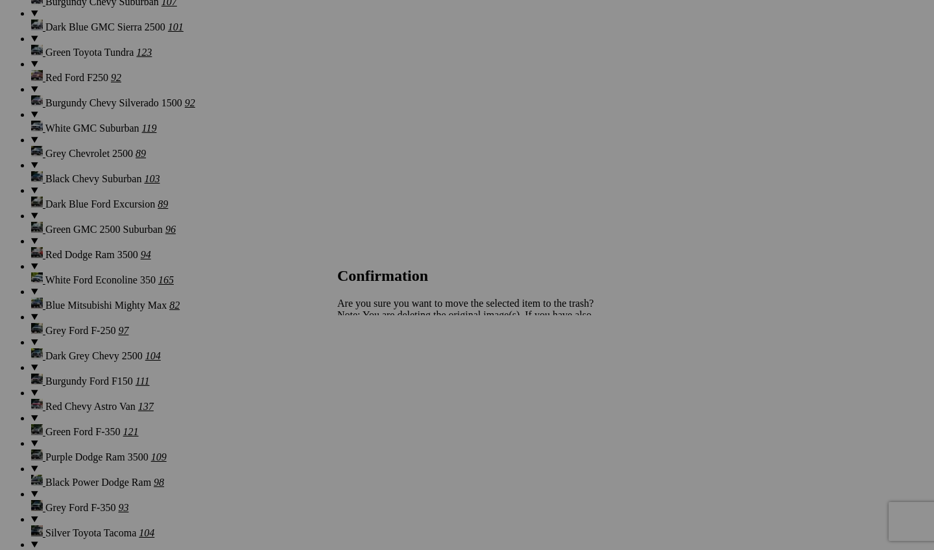
click at [381, 366] on link "Yes" at bounding box center [373, 360] width 15 height 11
click at [381, 361] on span "Yes" at bounding box center [373, 360] width 15 height 11
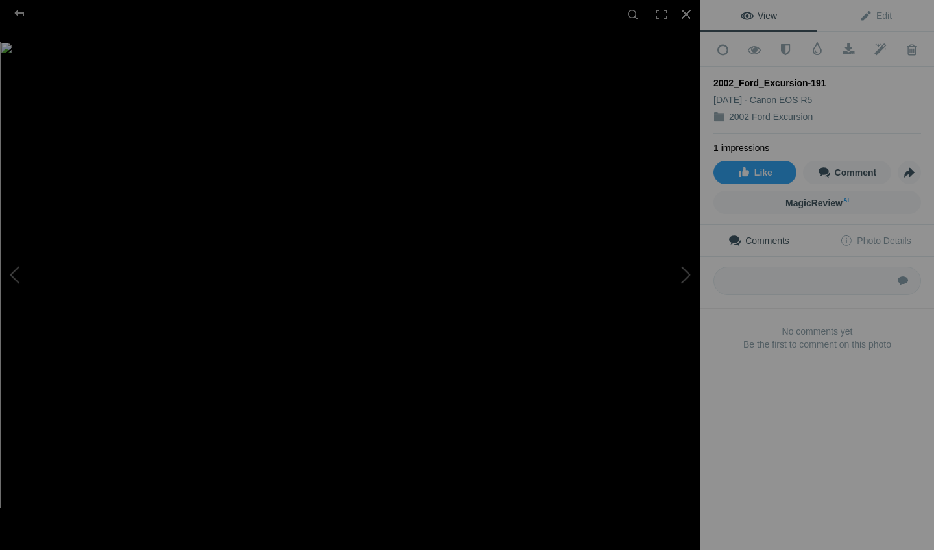
click at [289, 302] on img at bounding box center [350, 274] width 700 height 467
click at [289, 302] on img at bounding box center [433, 238] width 1647 height 1098
click at [690, 17] on div at bounding box center [686, 14] width 29 height 29
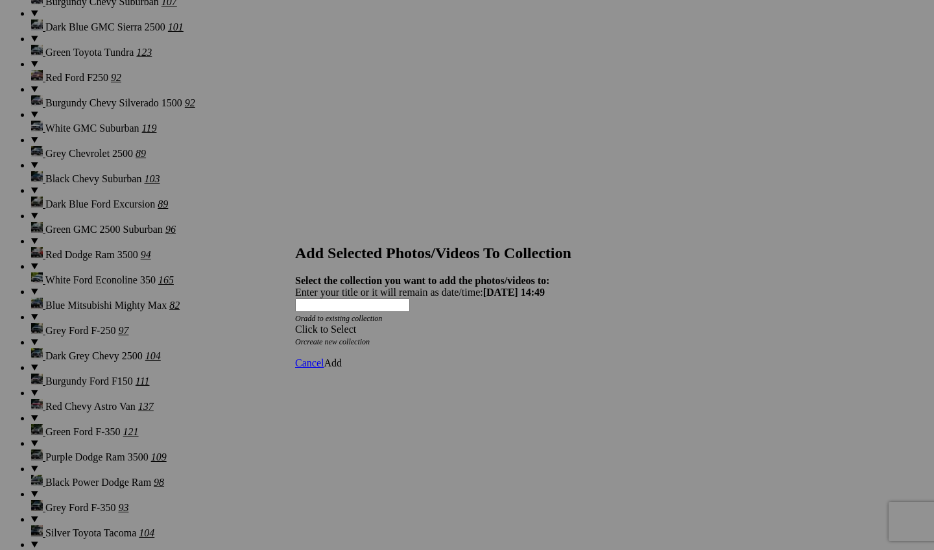
click at [324, 357] on span "Cancel" at bounding box center [309, 362] width 29 height 11
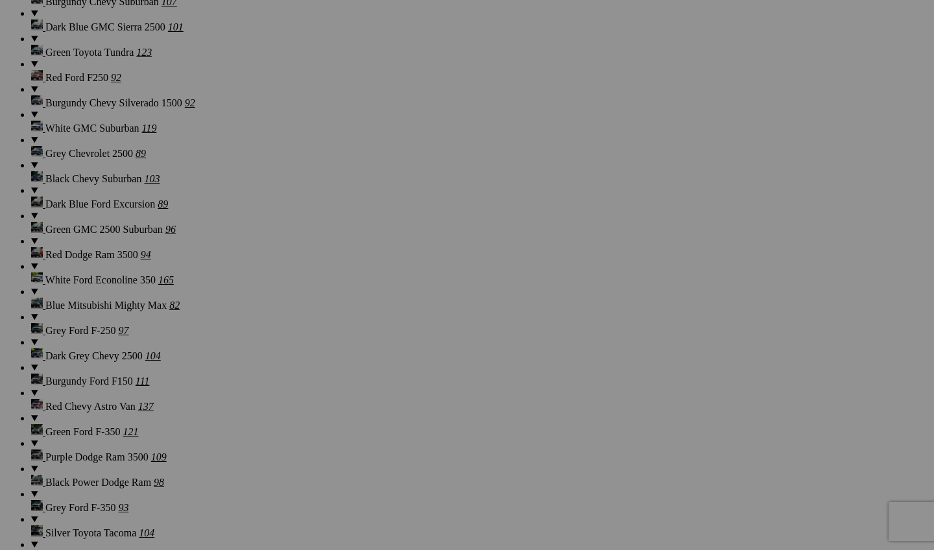
click at [381, 362] on span "Yes" at bounding box center [373, 360] width 15 height 11
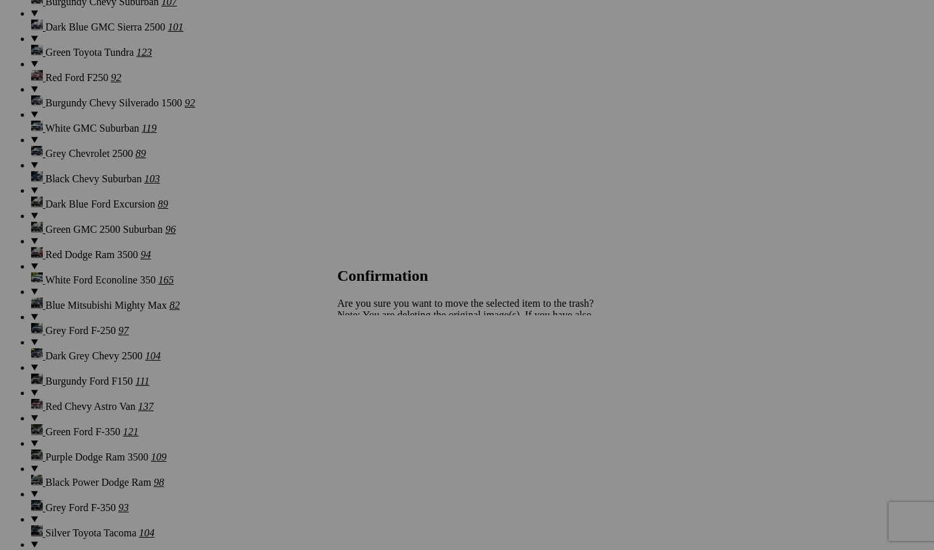
click at [381, 359] on span "Yes" at bounding box center [373, 360] width 15 height 11
click at [381, 360] on span "Yes" at bounding box center [373, 360] width 15 height 11
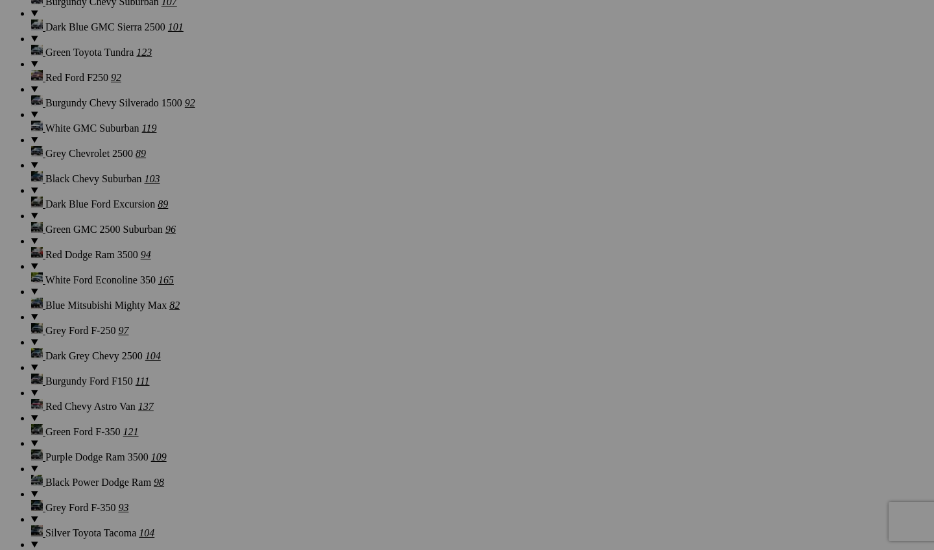
scroll to position [4423, 0]
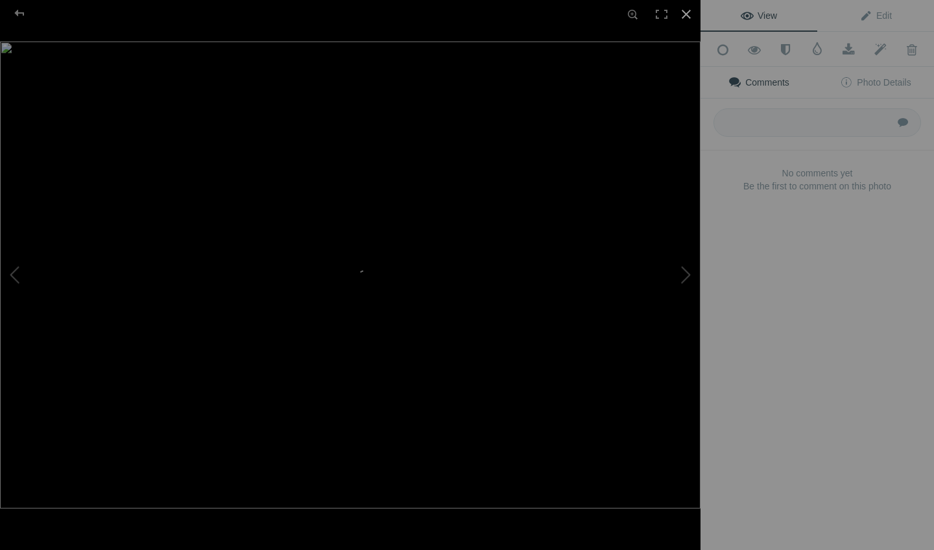
click at [690, 18] on div at bounding box center [686, 14] width 29 height 29
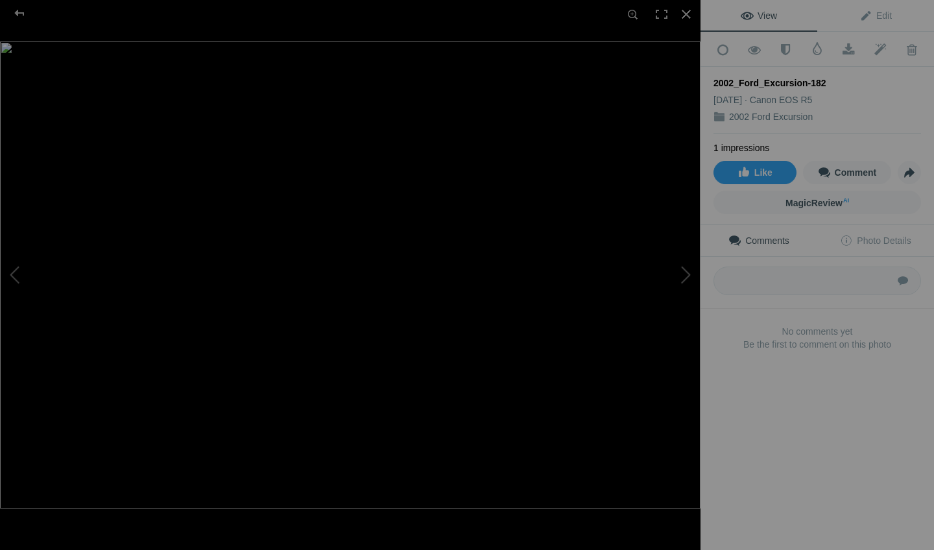
click at [419, 357] on img at bounding box center [350, 274] width 700 height 467
click at [419, 353] on img at bounding box center [257, 165] width 1647 height 1098
click at [419, 353] on img at bounding box center [350, 274] width 700 height 467
click at [656, 325] on div "2002_Ford_Excursion-183" at bounding box center [350, 275] width 700 height 550
click at [656, 325] on button at bounding box center [651, 275] width 97 height 198
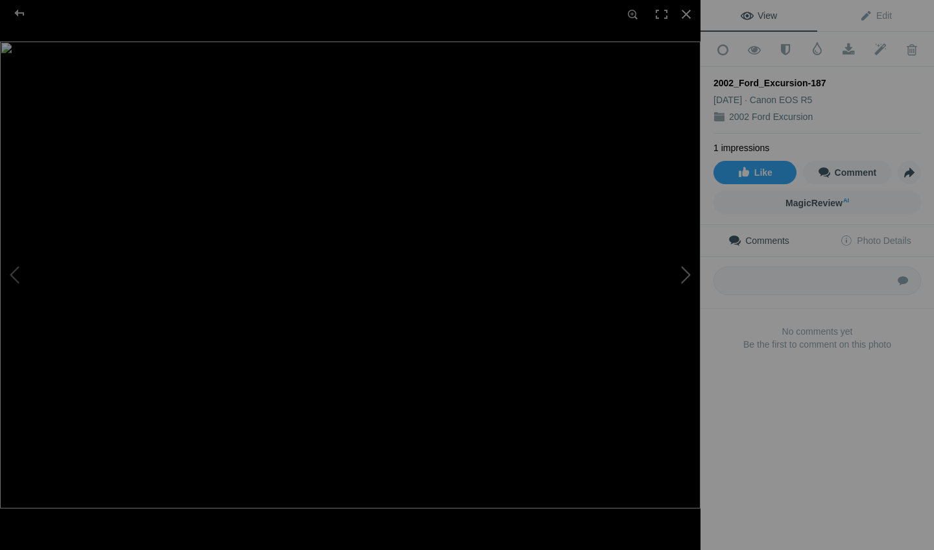
click at [641, 357] on button at bounding box center [651, 275] width 97 height 198
click at [690, 16] on div at bounding box center [686, 14] width 29 height 29
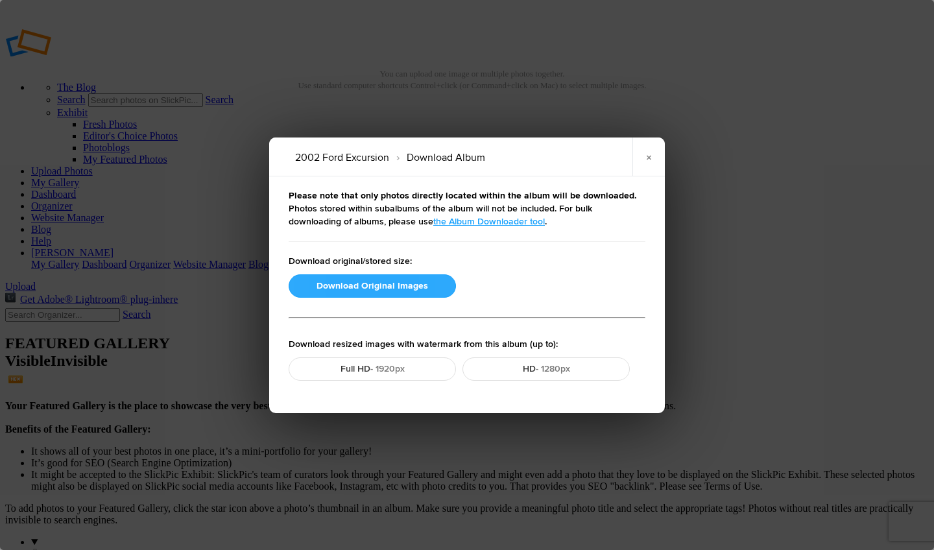
click at [393, 283] on button "Download Original Images" at bounding box center [372, 285] width 167 height 23
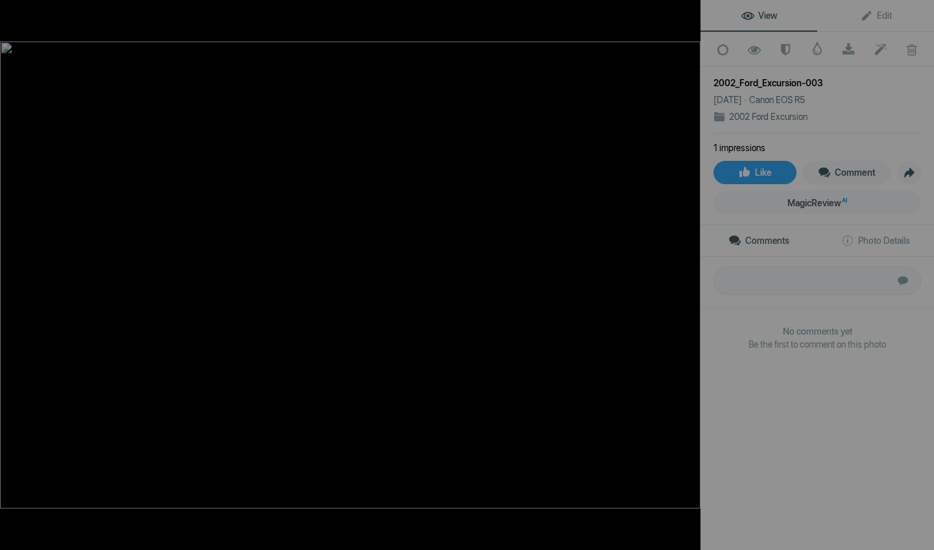
click at [694, 18] on div at bounding box center [686, 14] width 29 height 29
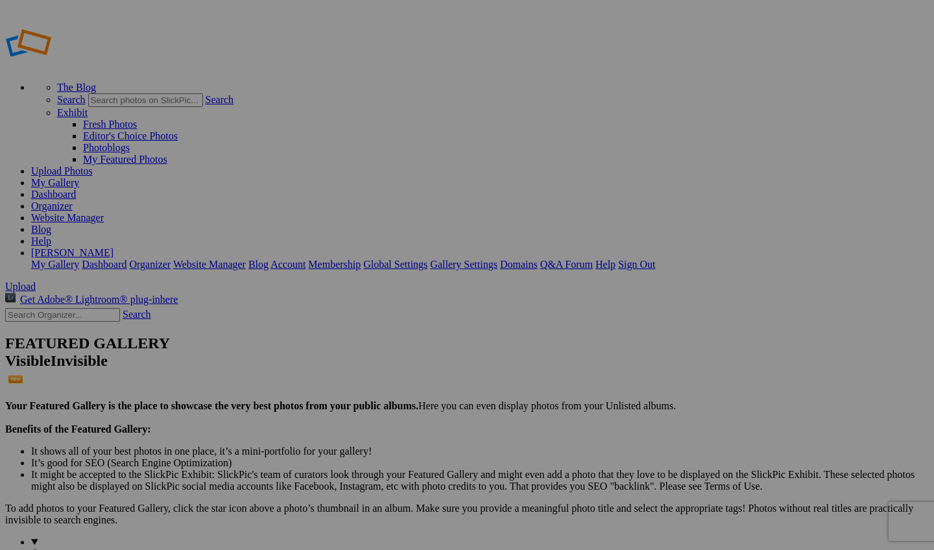
type input "2000 Ford F350"
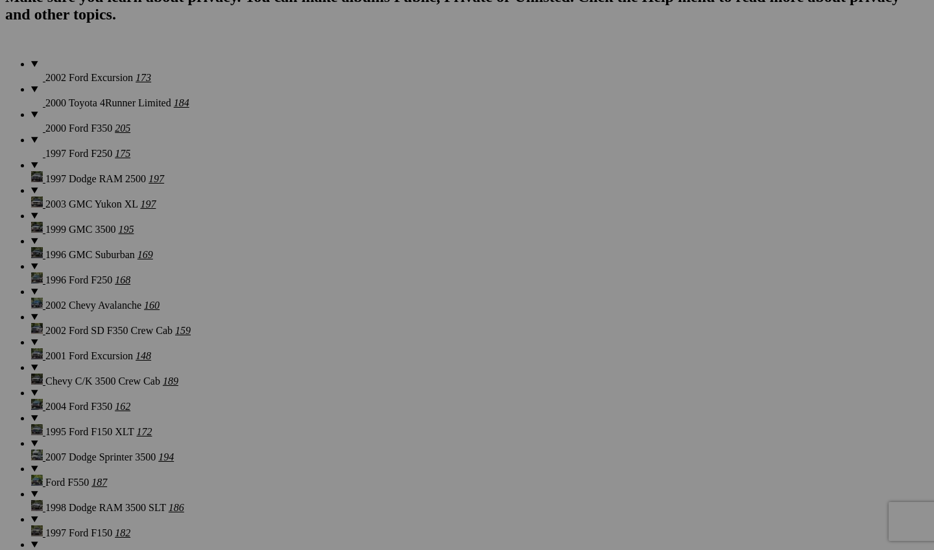
scroll to position [1197, 0]
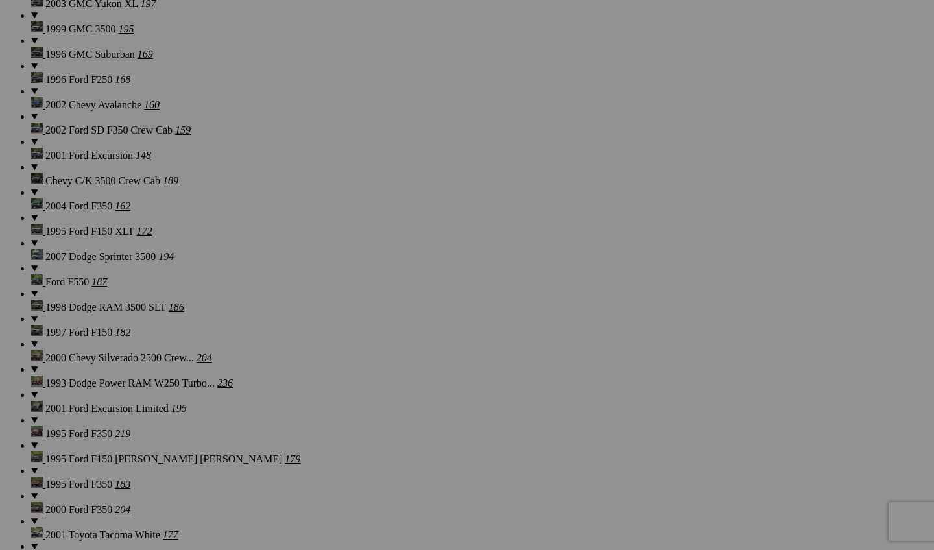
click at [381, 362] on span "Yes" at bounding box center [373, 360] width 15 height 11
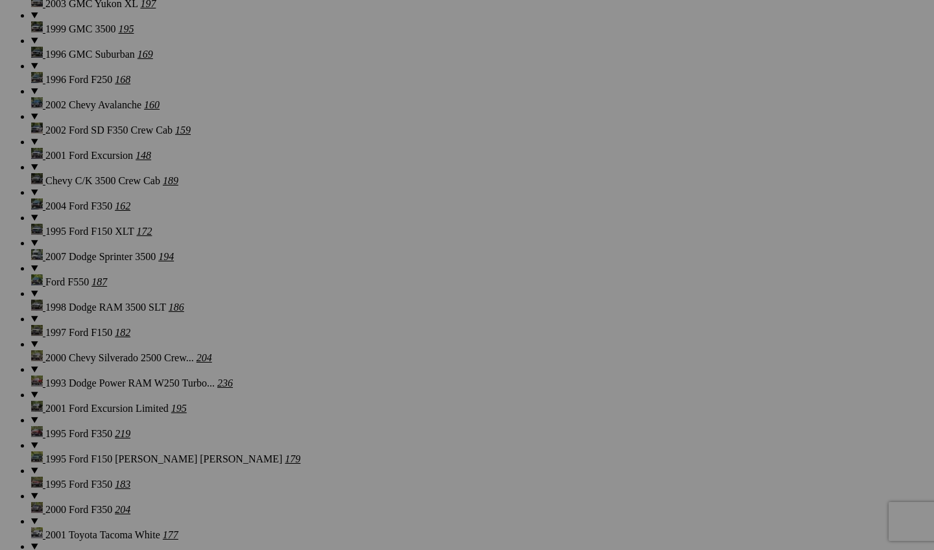
click at [381, 355] on span "Yes" at bounding box center [373, 360] width 15 height 11
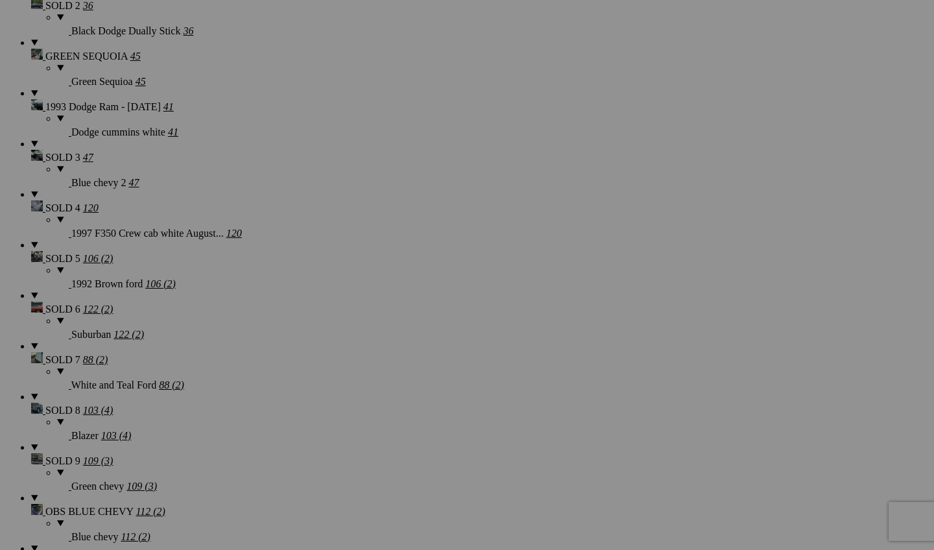
scroll to position [1963, 0]
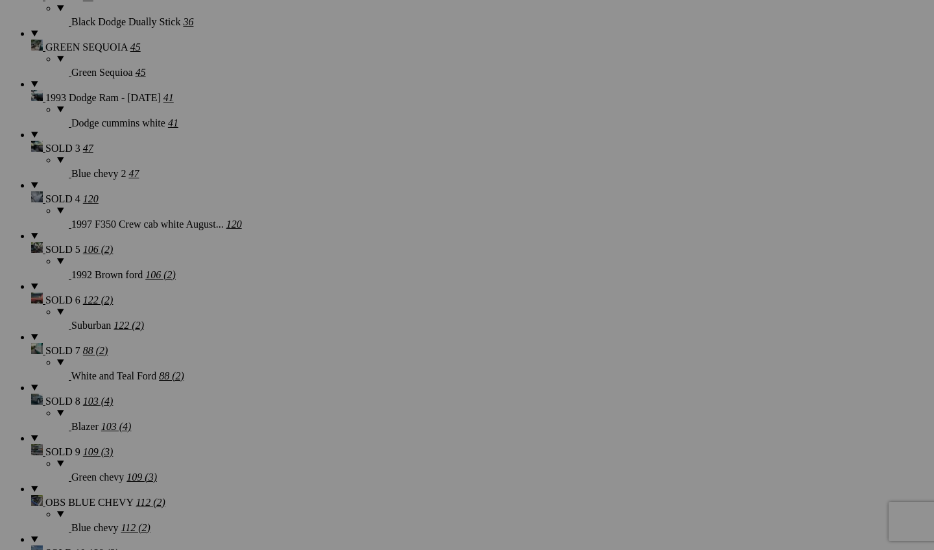
click at [381, 363] on span "Yes" at bounding box center [373, 360] width 15 height 11
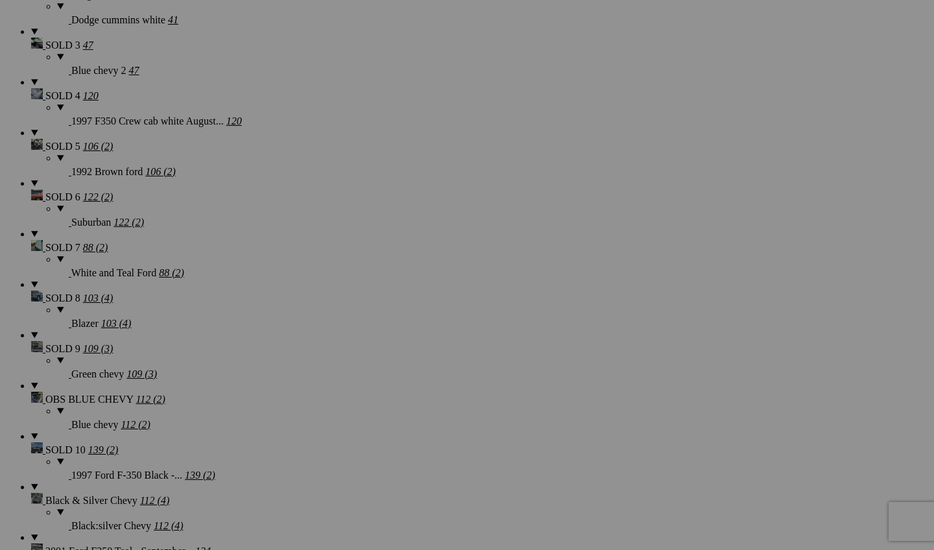
click at [381, 357] on span "Yes" at bounding box center [373, 360] width 15 height 11
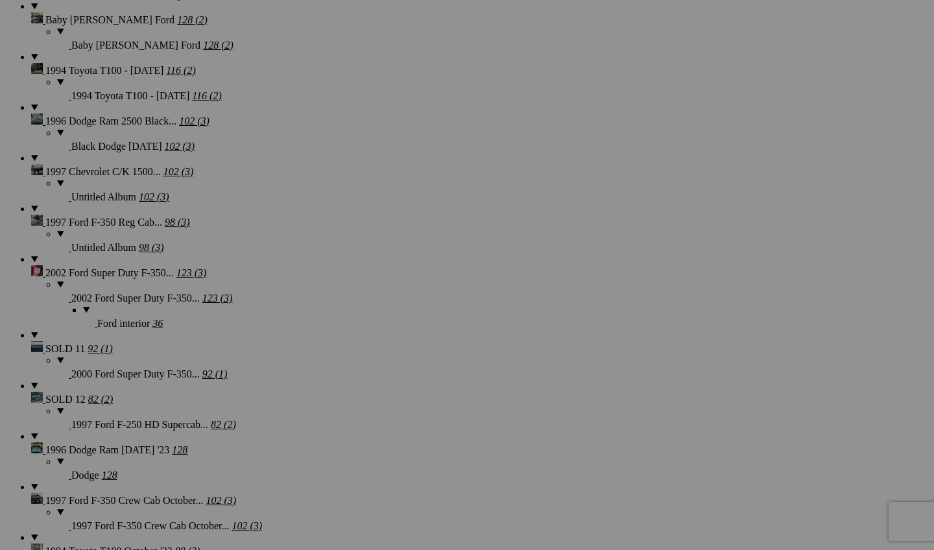
scroll to position [2604, 0]
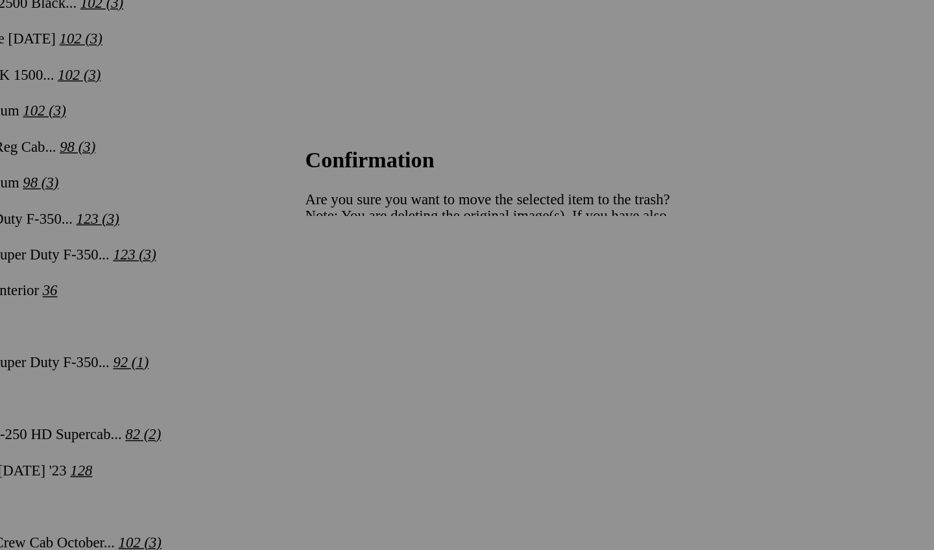
click at [381, 355] on link "Yes" at bounding box center [373, 360] width 15 height 11
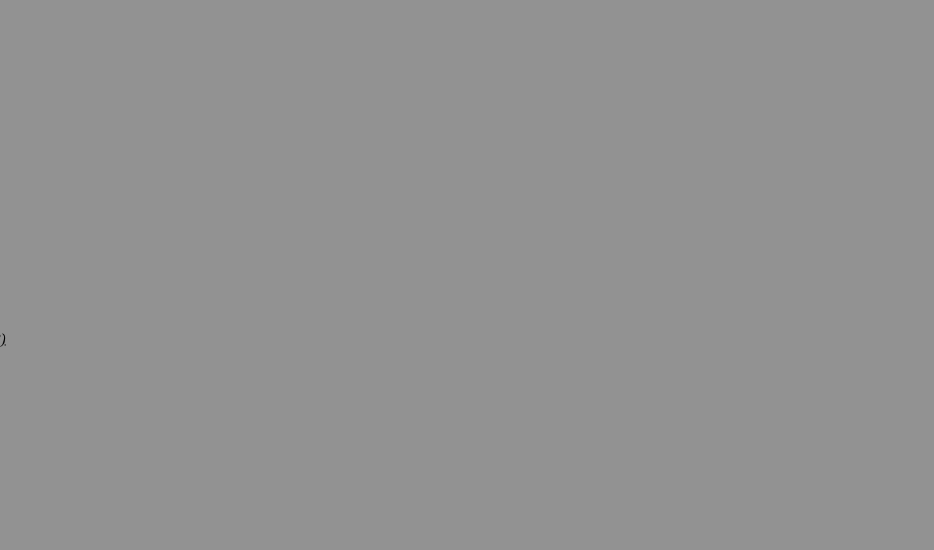
scroll to position [2833, 0]
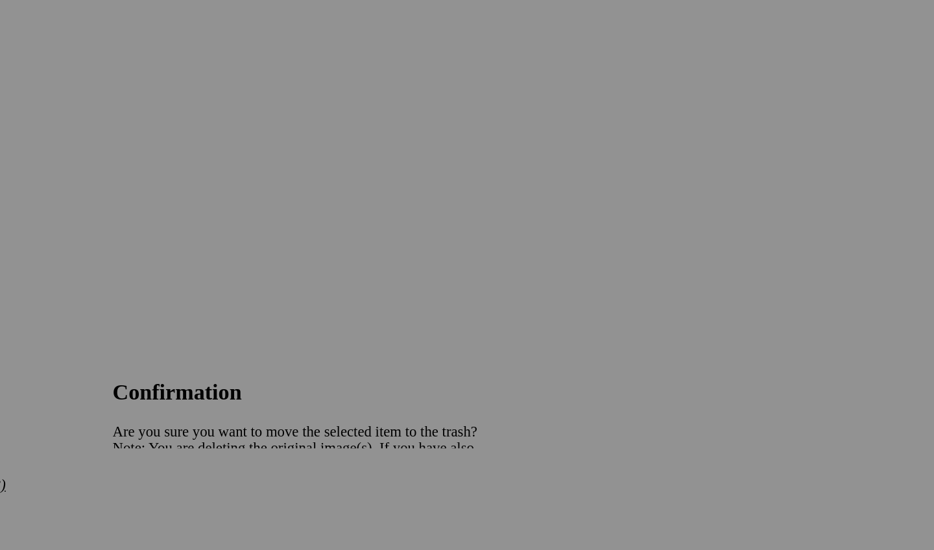
click at [366, 355] on span "Yes" at bounding box center [373, 360] width 15 height 11
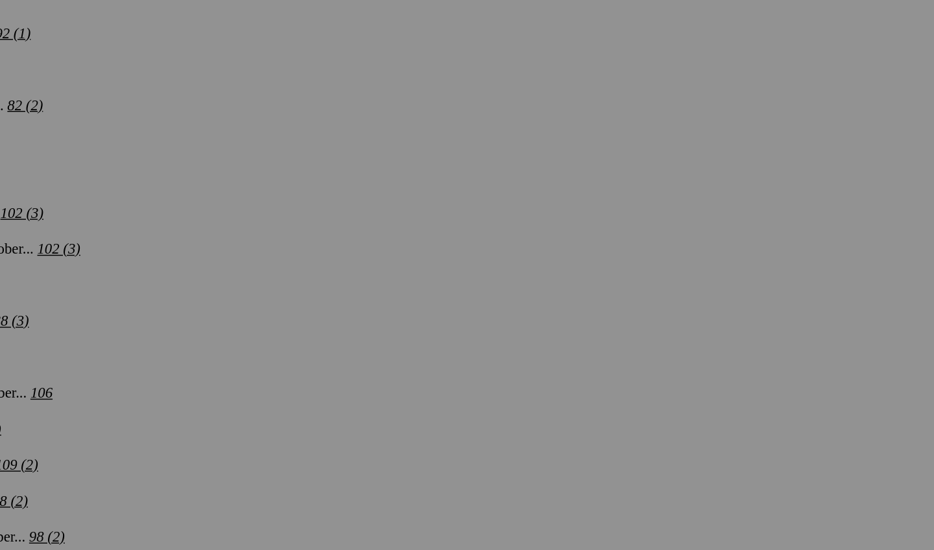
scroll to position [2837, 0]
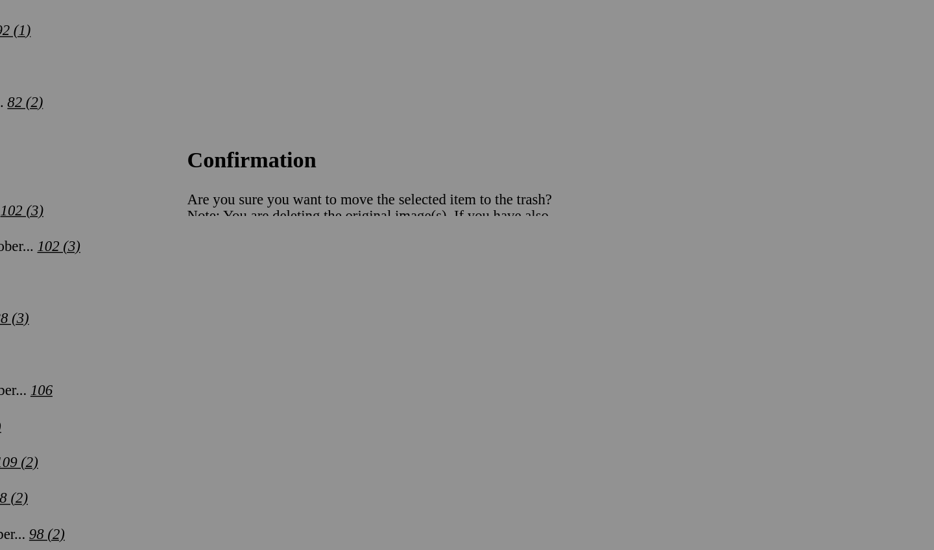
click at [381, 355] on span "Yes" at bounding box center [373, 360] width 15 height 11
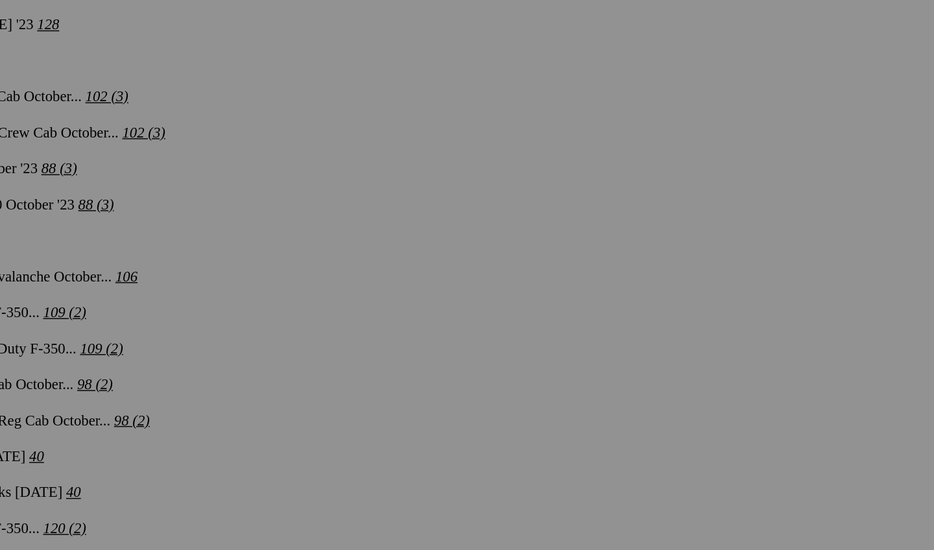
scroll to position [2968, 0]
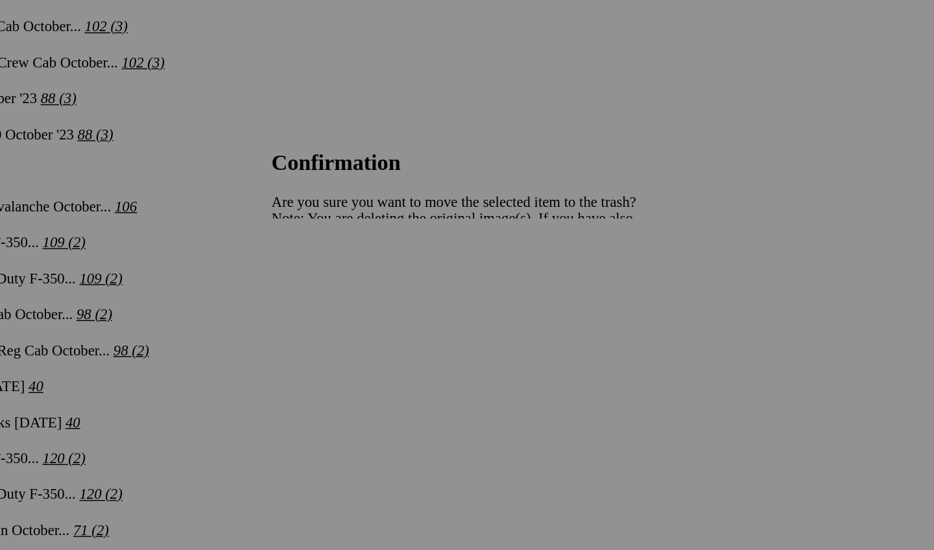
click at [381, 355] on span "Yes" at bounding box center [373, 360] width 15 height 11
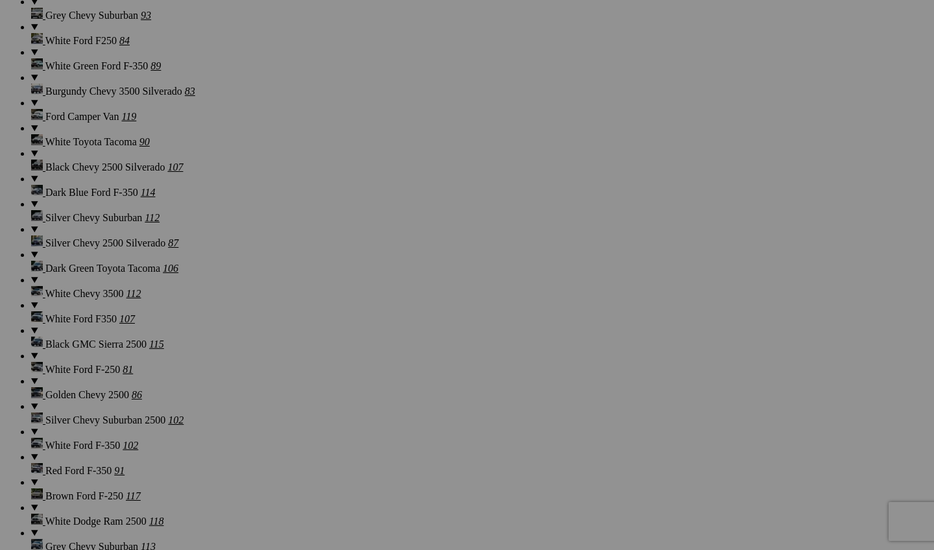
scroll to position [3894, 0]
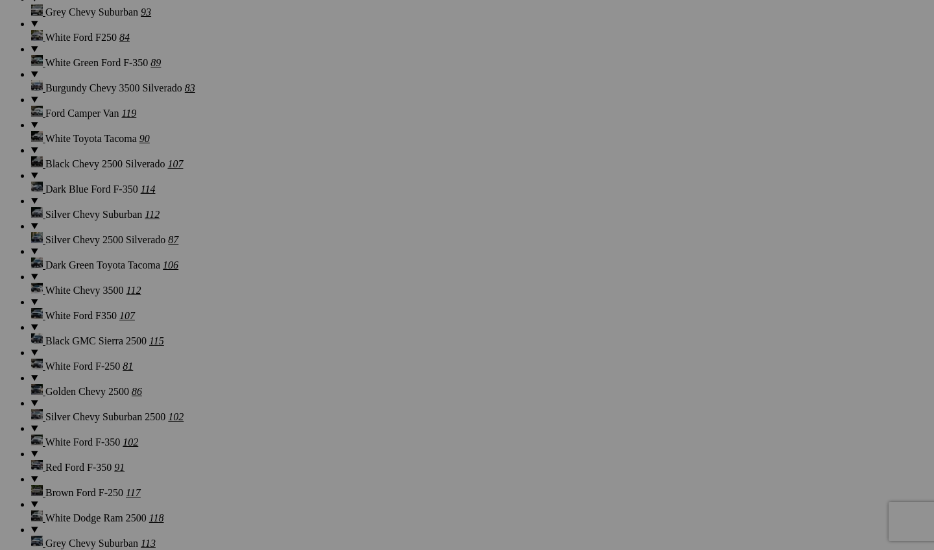
click at [381, 355] on span "Yes" at bounding box center [373, 360] width 15 height 11
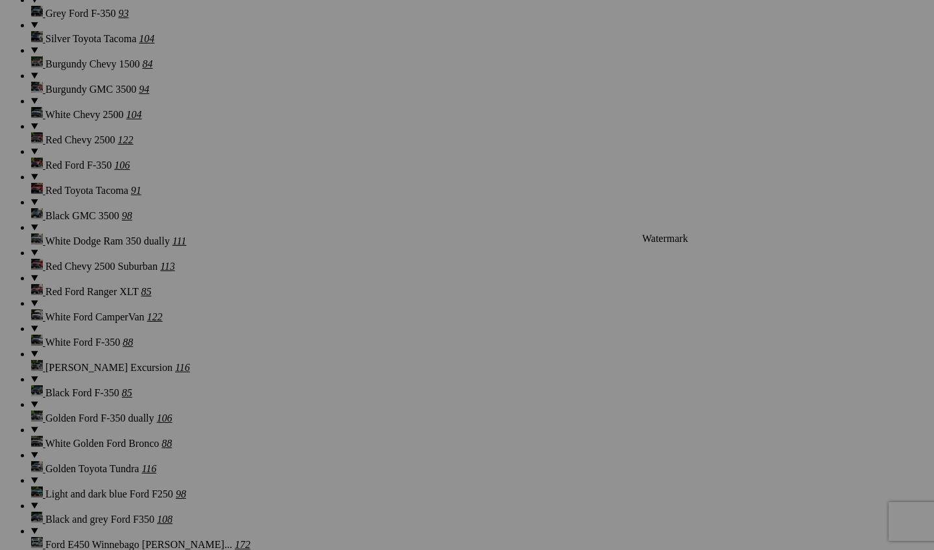
scroll to position [4942, 0]
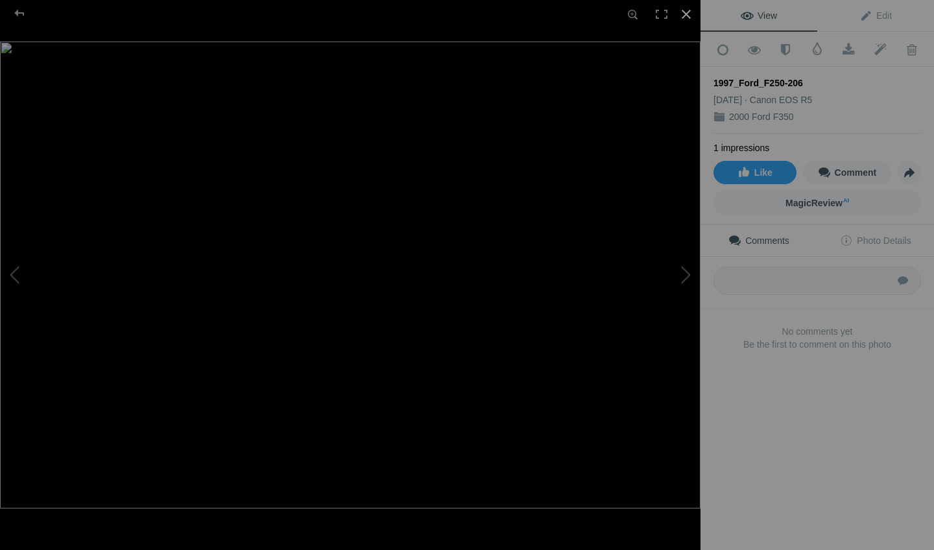
click at [682, 12] on div at bounding box center [686, 14] width 29 height 29
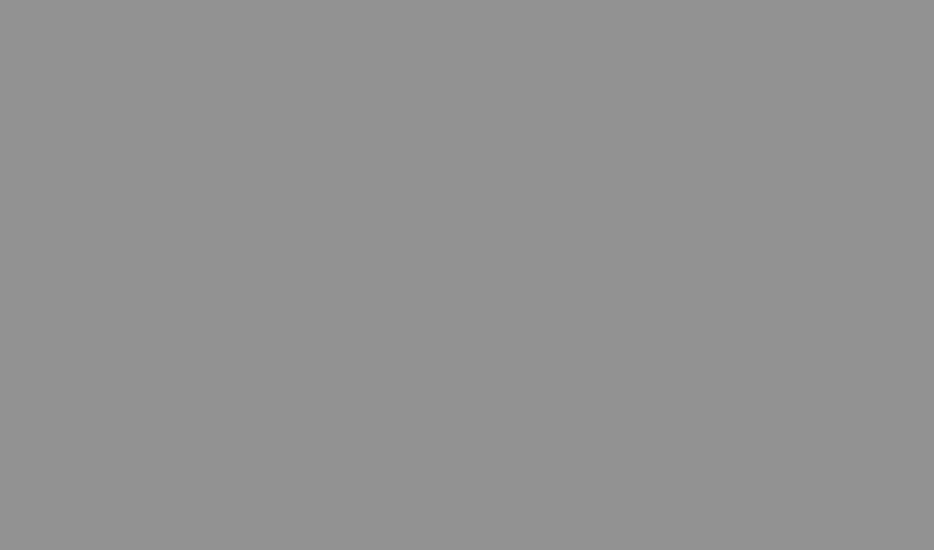
scroll to position [5056, 0]
click at [366, 355] on span "Yes" at bounding box center [373, 360] width 15 height 11
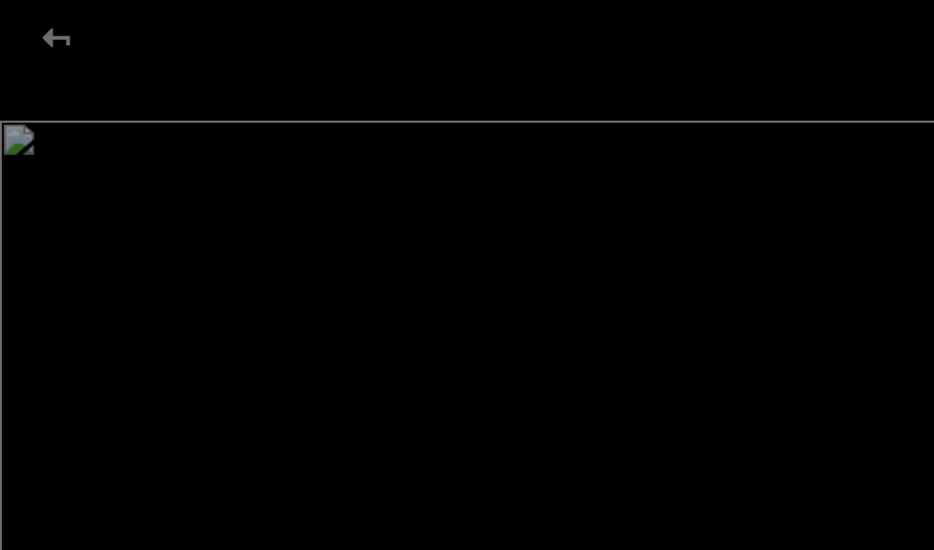
click at [128, 93] on img at bounding box center [350, 274] width 700 height 467
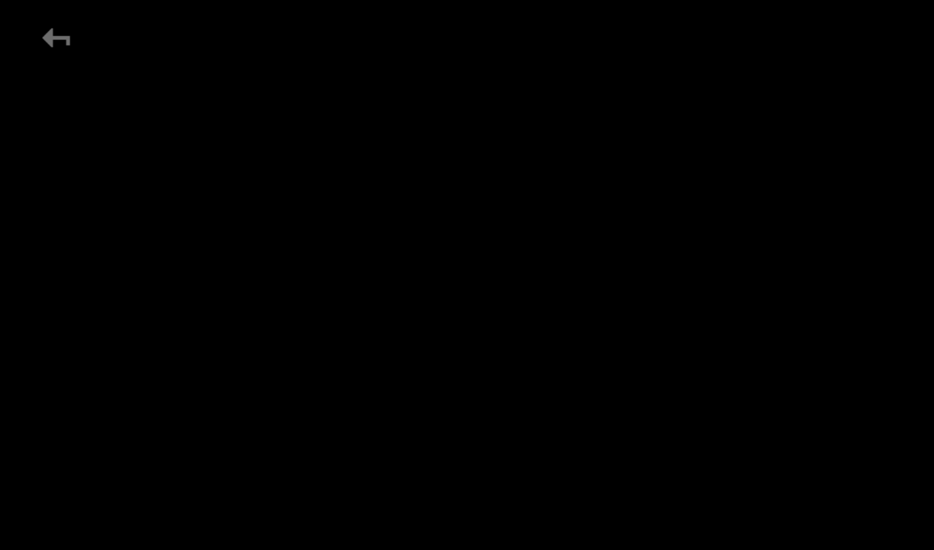
click at [128, 93] on img at bounding box center [649, 521] width 1647 height 1098
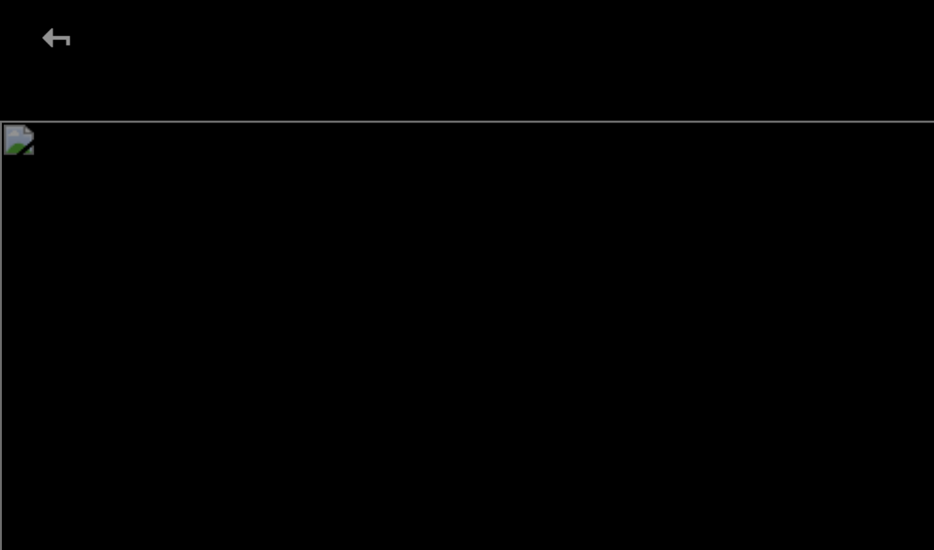
click at [18, 13] on div at bounding box center [19, 13] width 47 height 26
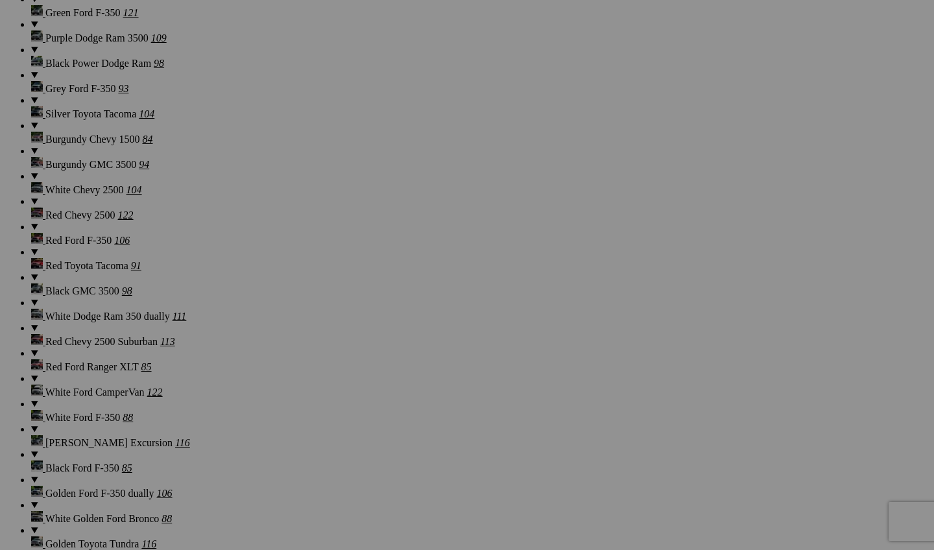
scroll to position [5082, 0]
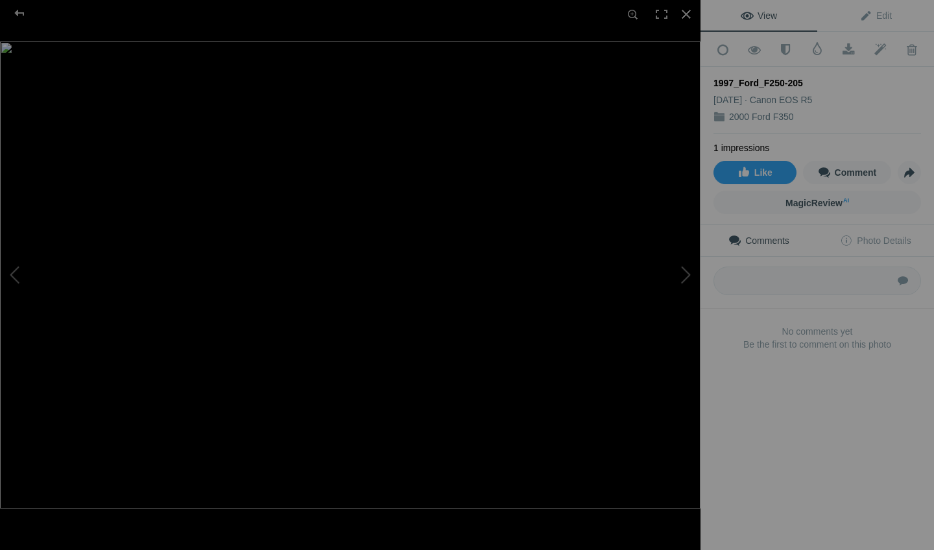
click at [198, 141] on img at bounding box center [350, 274] width 700 height 467
click at [198, 137] on img at bounding box center [555, 456] width 1647 height 1098
click at [707, 17] on link "View" at bounding box center [758, 15] width 117 height 31
click at [685, 16] on div at bounding box center [686, 14] width 29 height 29
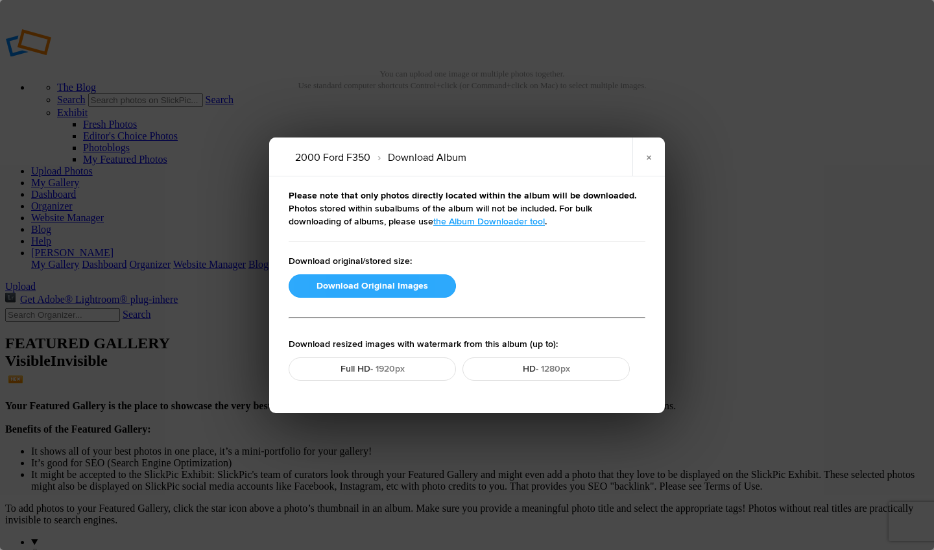
click at [419, 278] on button "Download Original Images" at bounding box center [372, 285] width 167 height 23
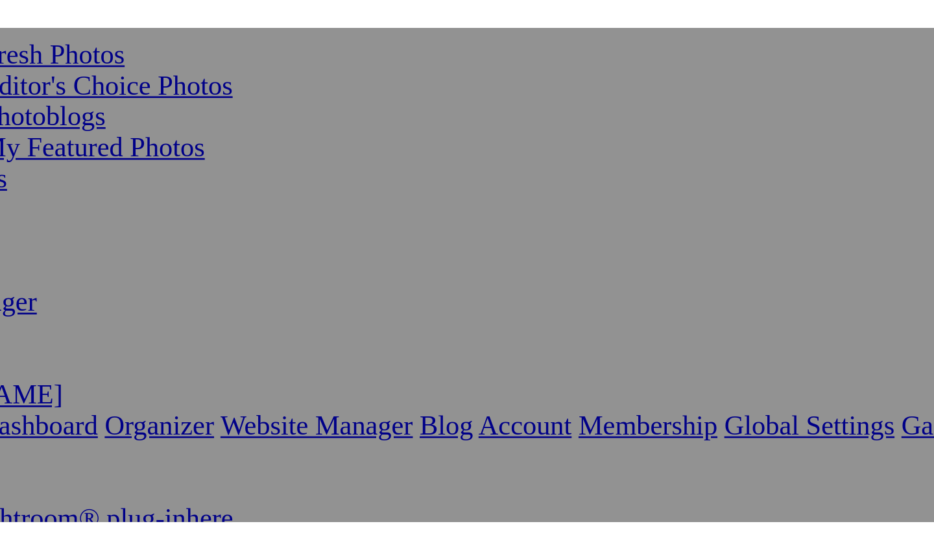
scroll to position [27, 0]
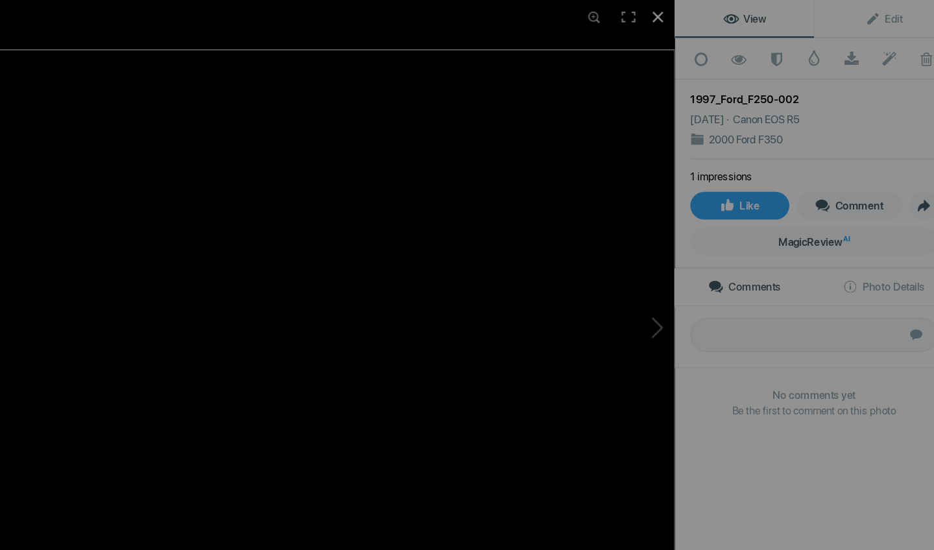
click at [672, 10] on div at bounding box center [686, 14] width 29 height 29
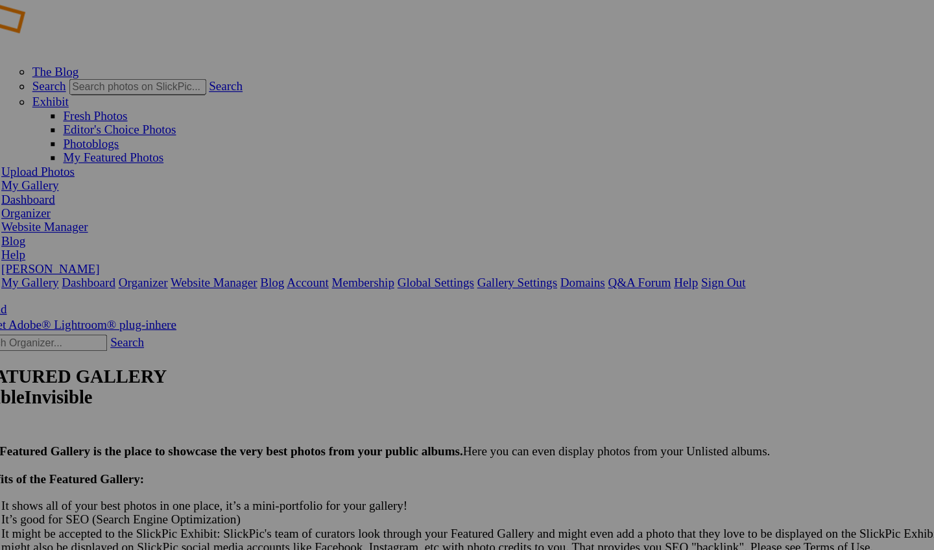
scroll to position [27, 0]
